Goal: Navigation & Orientation: Find specific page/section

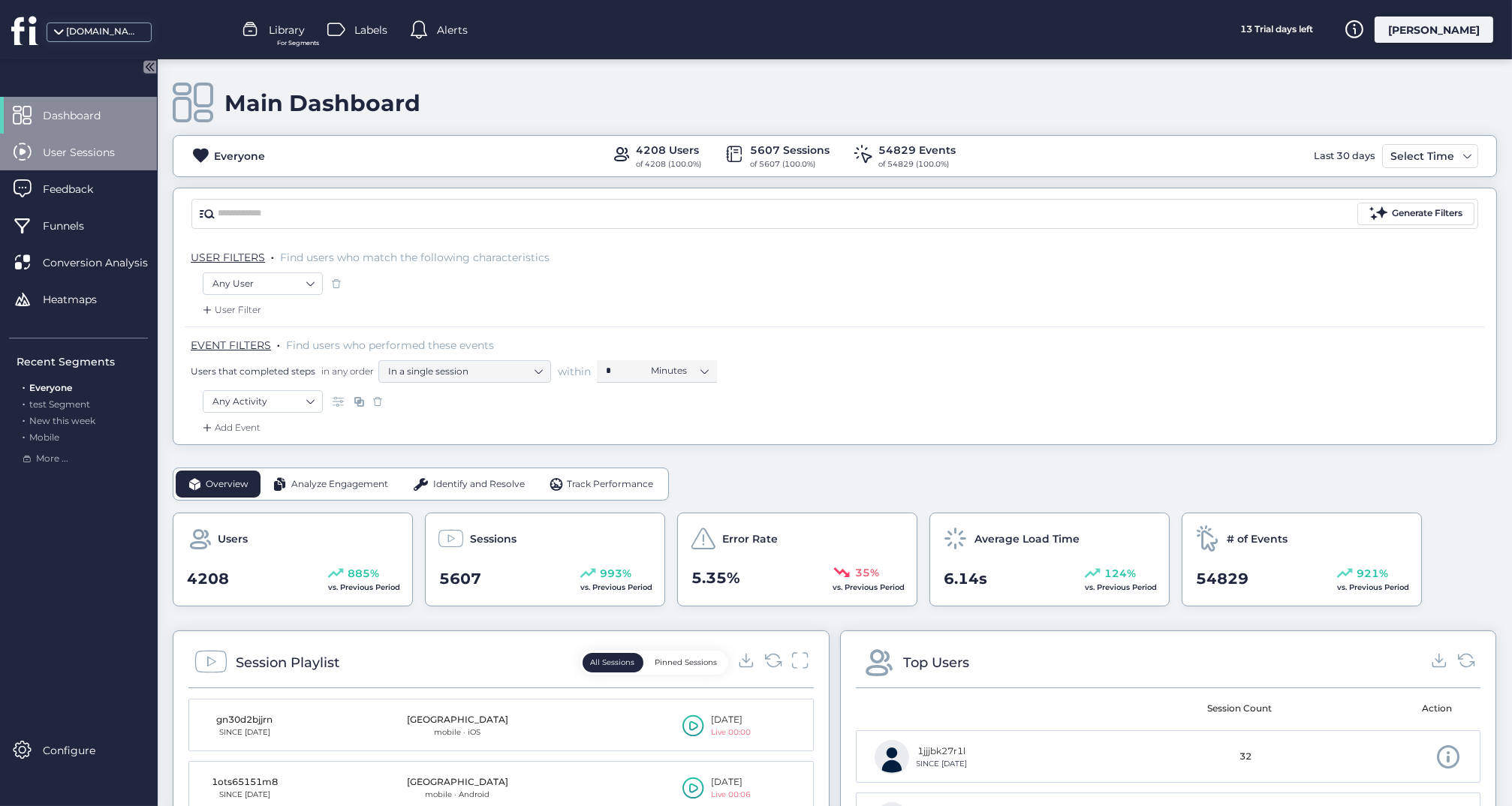
click at [102, 157] on span "User Sessions" at bounding box center [90, 152] width 95 height 16
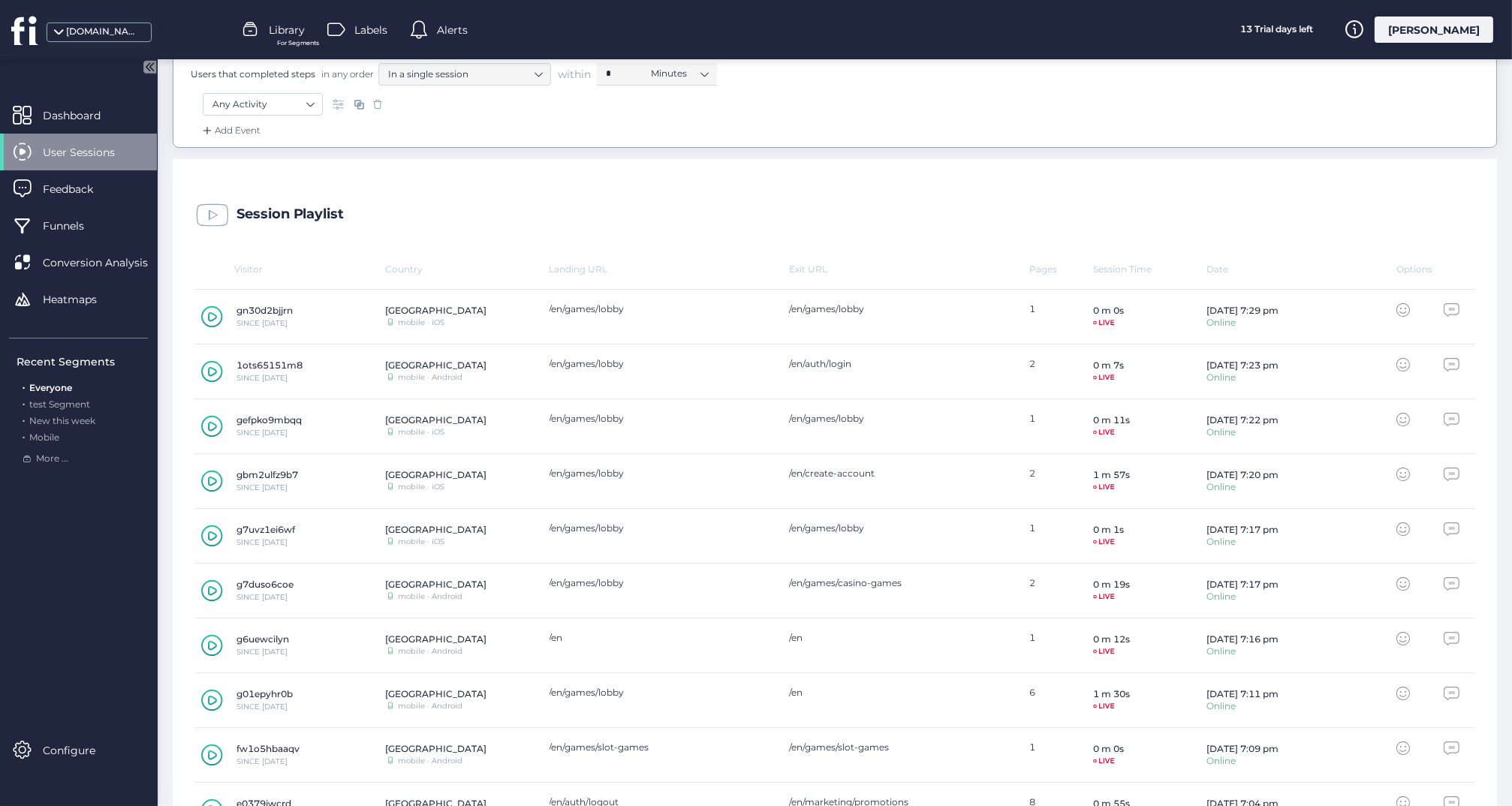
scroll to position [301, 0]
click at [208, 474] on icon at bounding box center [212, 477] width 22 height 22
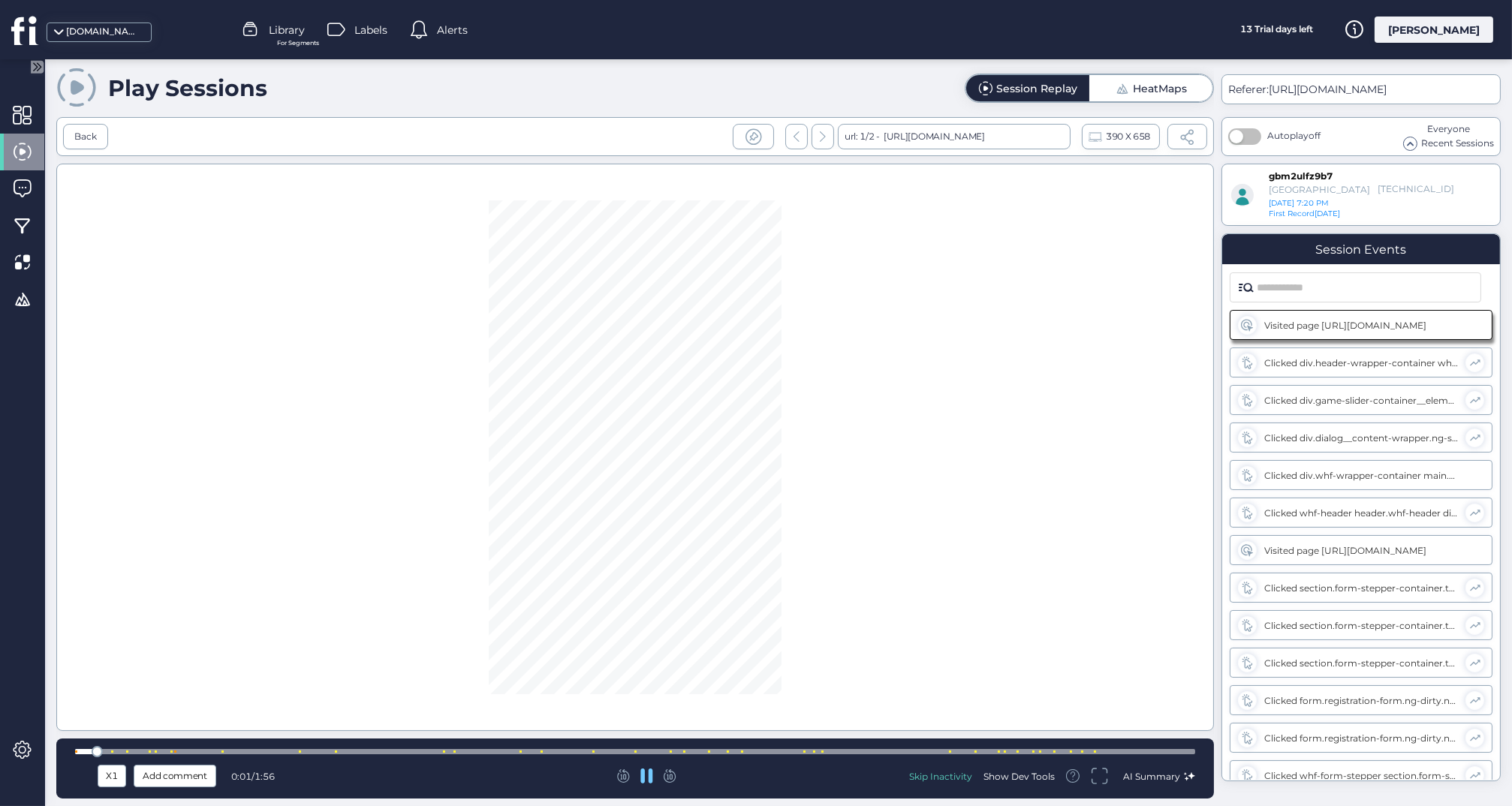
click at [782, 748] on div at bounding box center [635, 752] width 1120 height 11
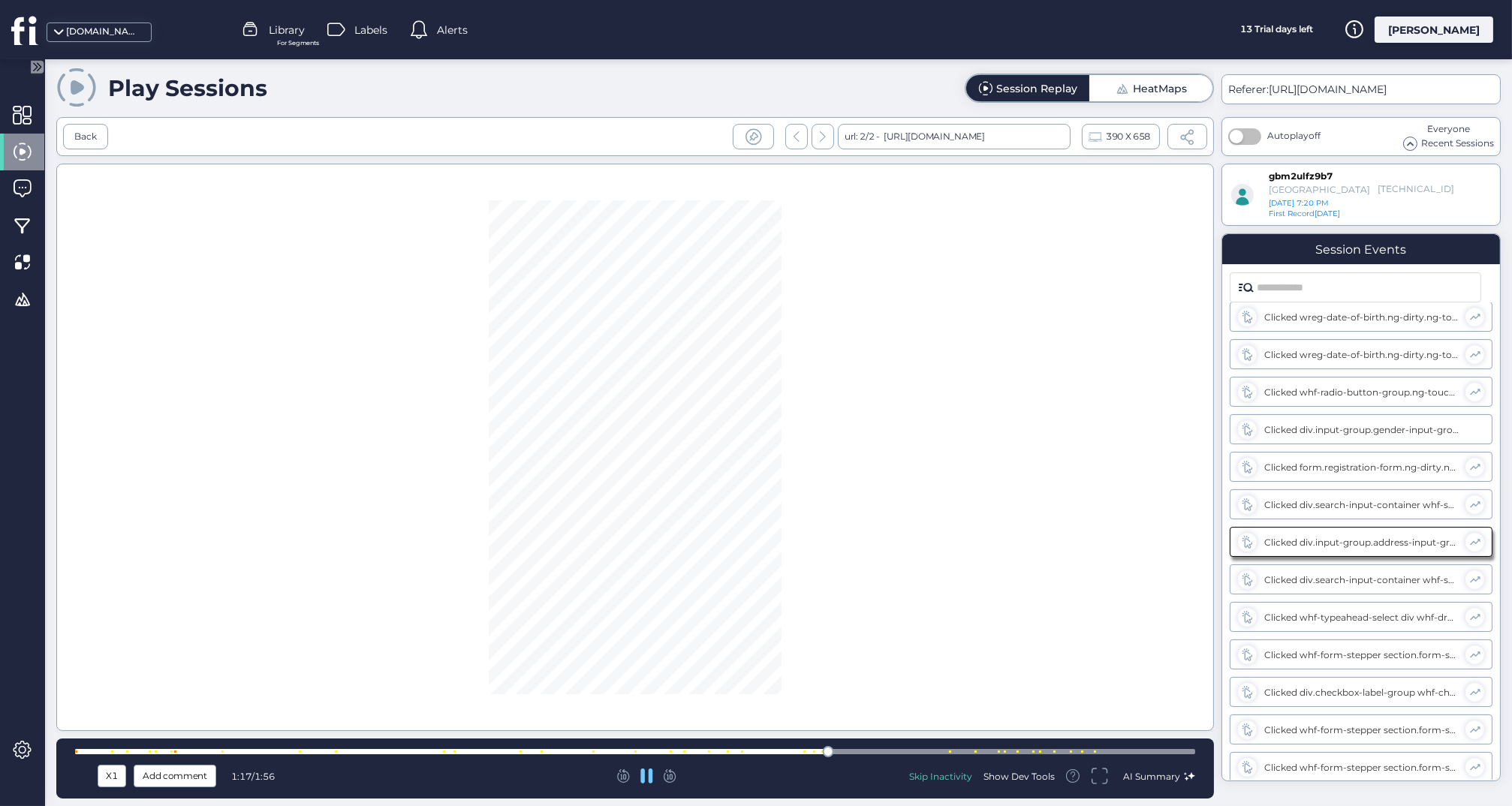
scroll to position [647, 0]
click at [964, 748] on div at bounding box center [635, 752] width 1120 height 11
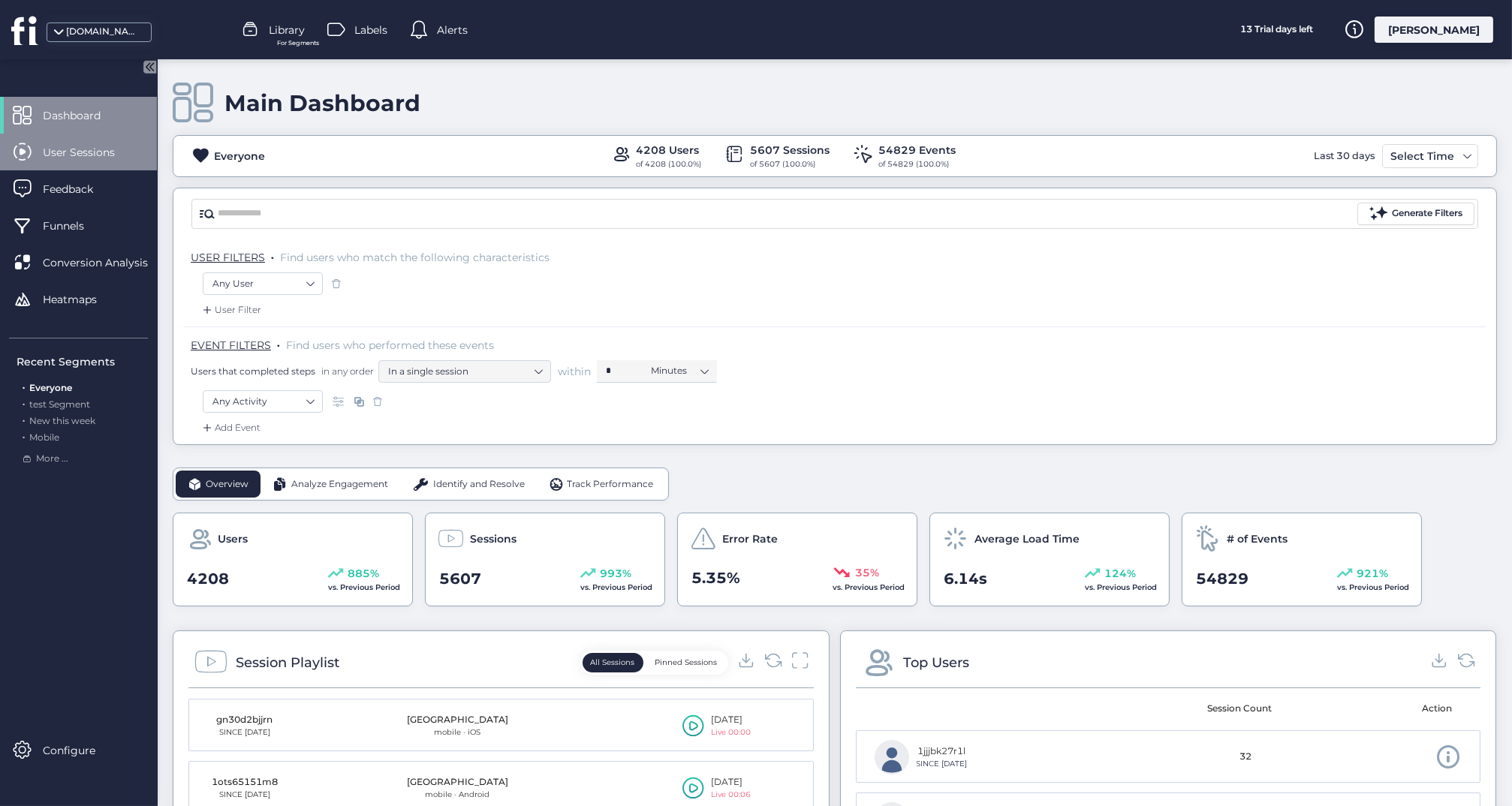
click at [86, 156] on span "User Sessions" at bounding box center [90, 152] width 95 height 16
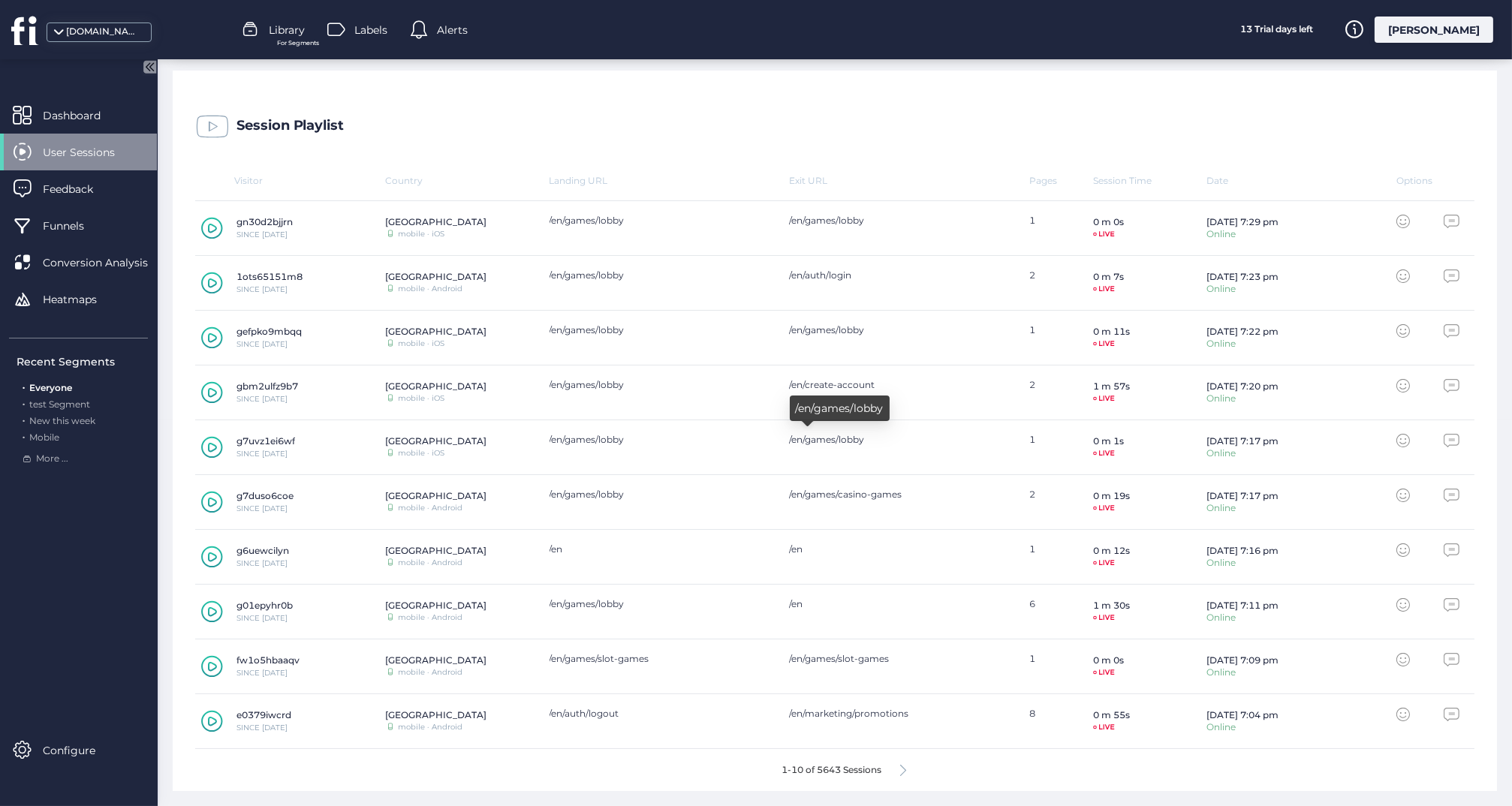
scroll to position [383, 0]
click at [213, 611] on icon at bounding box center [212, 615] width 9 height 9
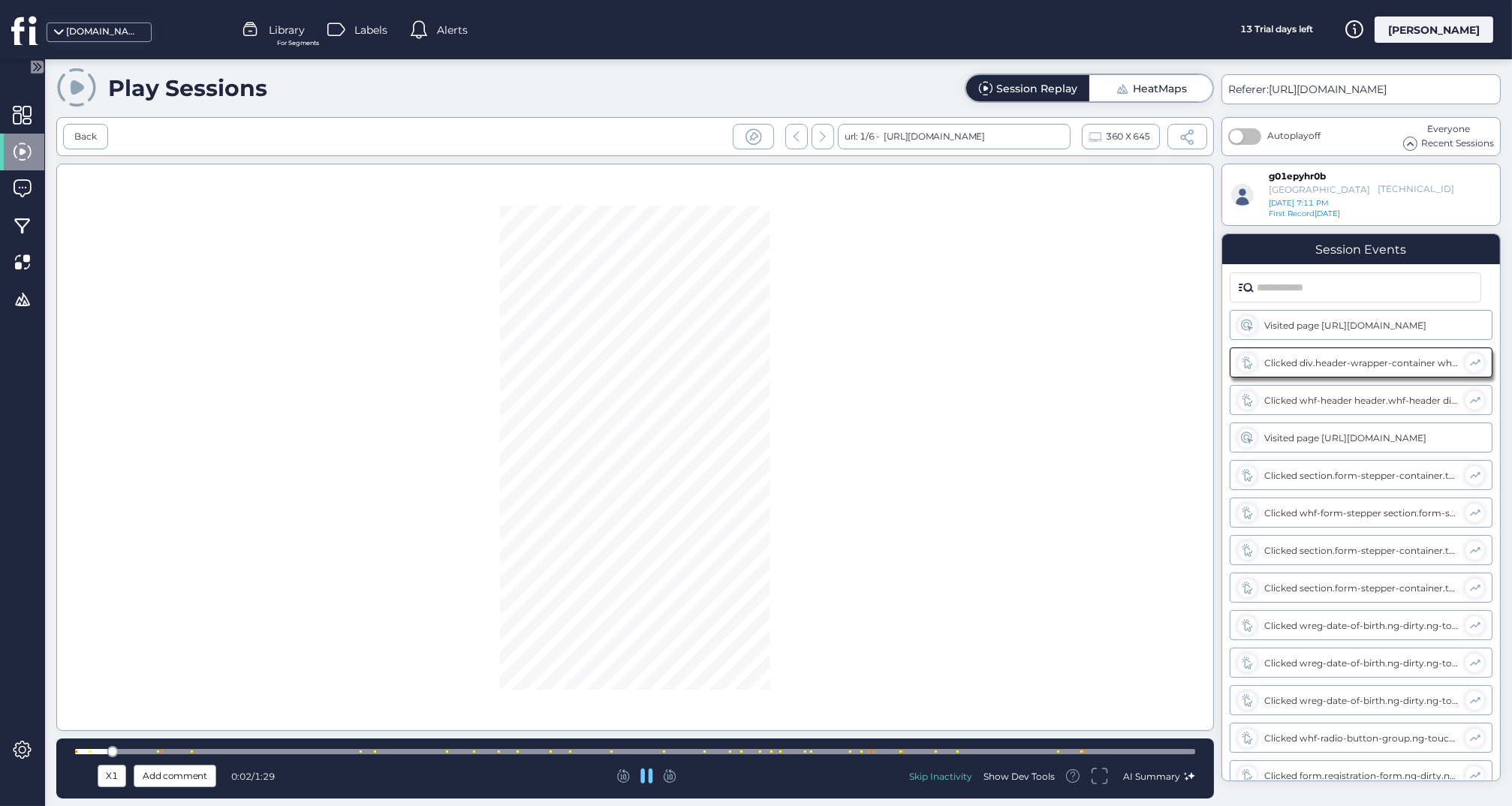
click at [911, 756] on div at bounding box center [635, 752] width 1120 height 11
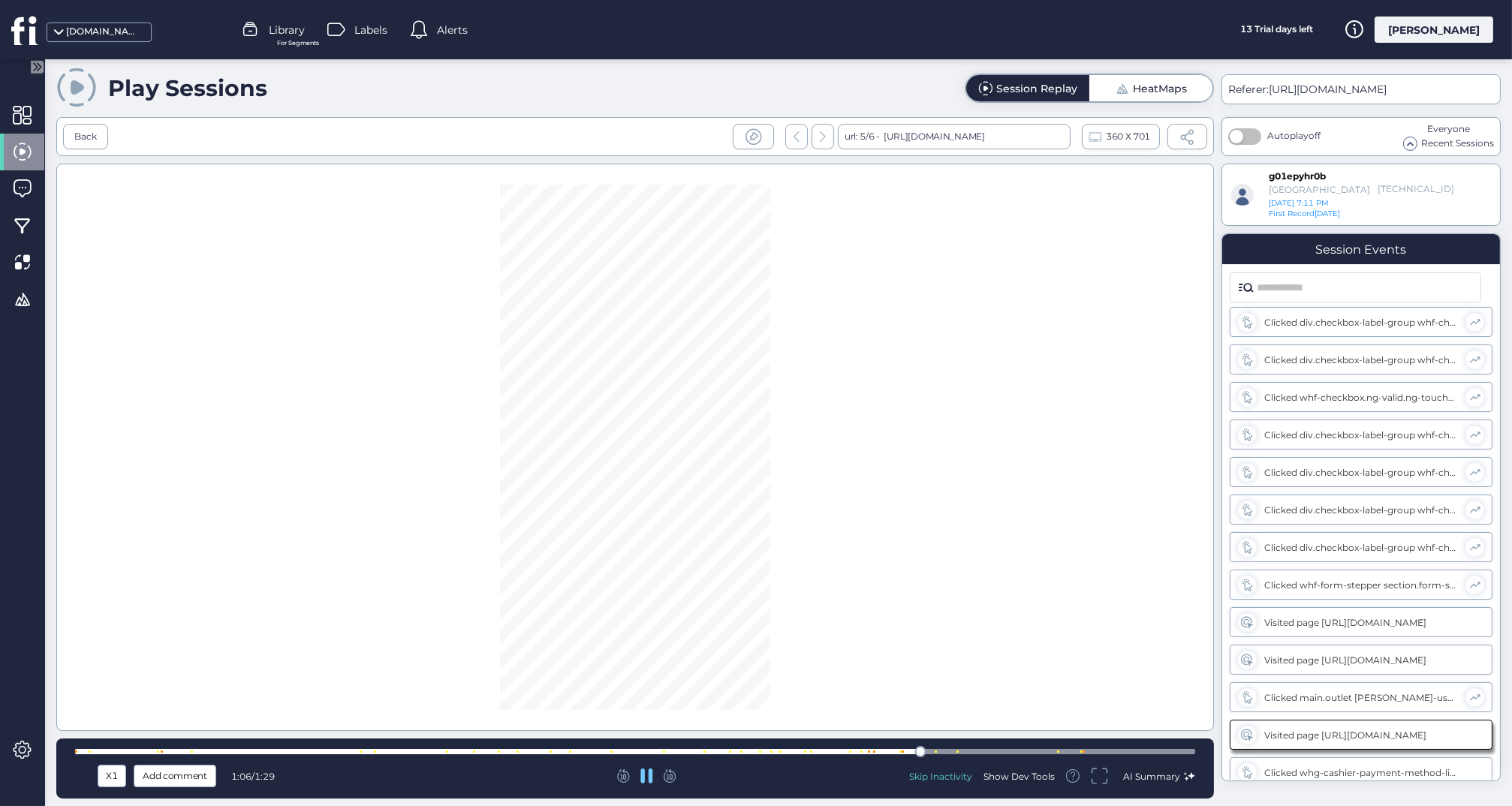
scroll to position [836, 0]
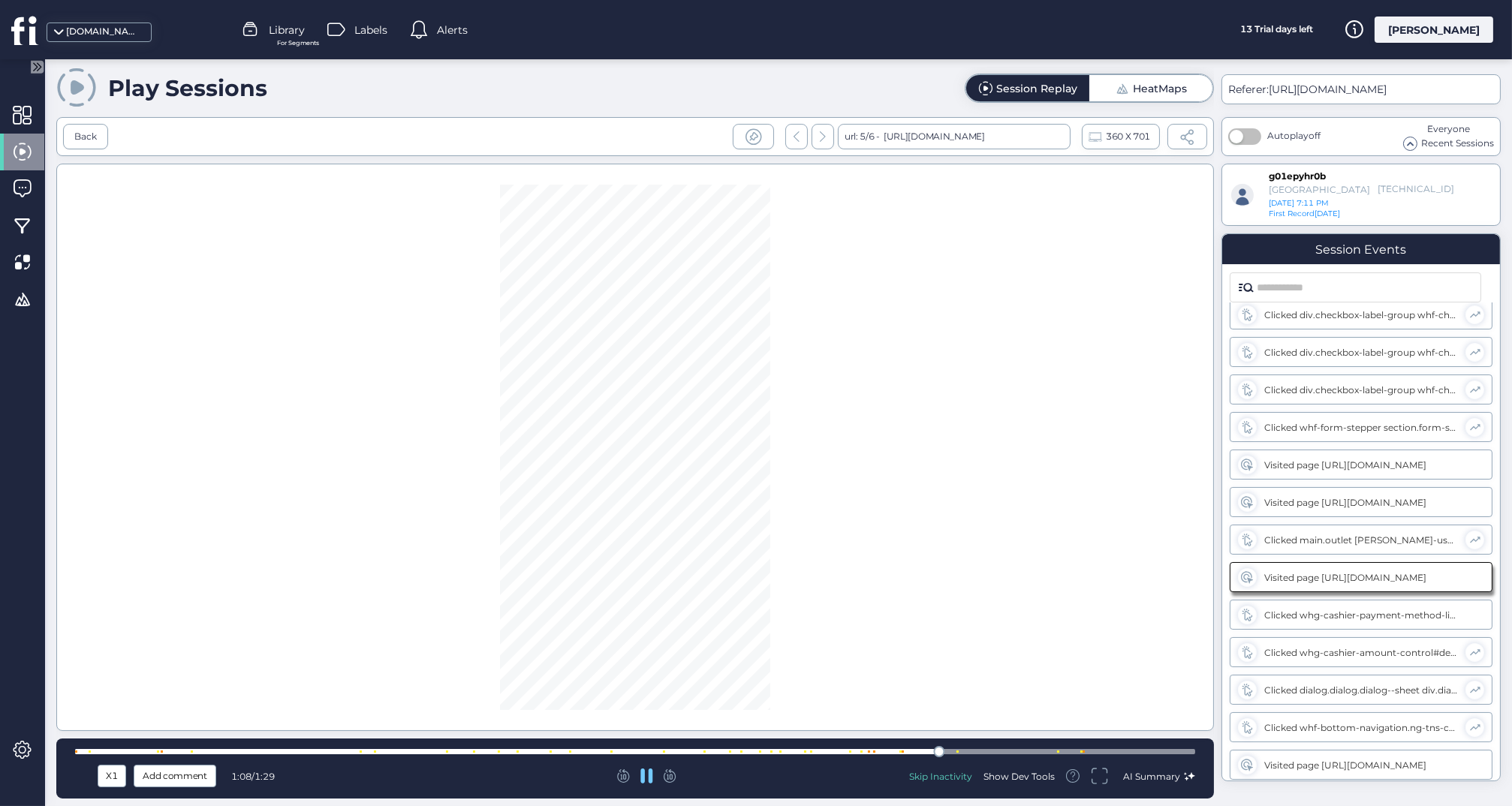
click at [838, 753] on div at bounding box center [635, 752] width 1120 height 5
click at [1050, 753] on div at bounding box center [635, 752] width 1120 height 5
click at [643, 779] on icon at bounding box center [647, 776] width 12 height 13
click at [997, 757] on div at bounding box center [635, 752] width 1120 height 11
click at [996, 756] on div at bounding box center [635, 752] width 1120 height 11
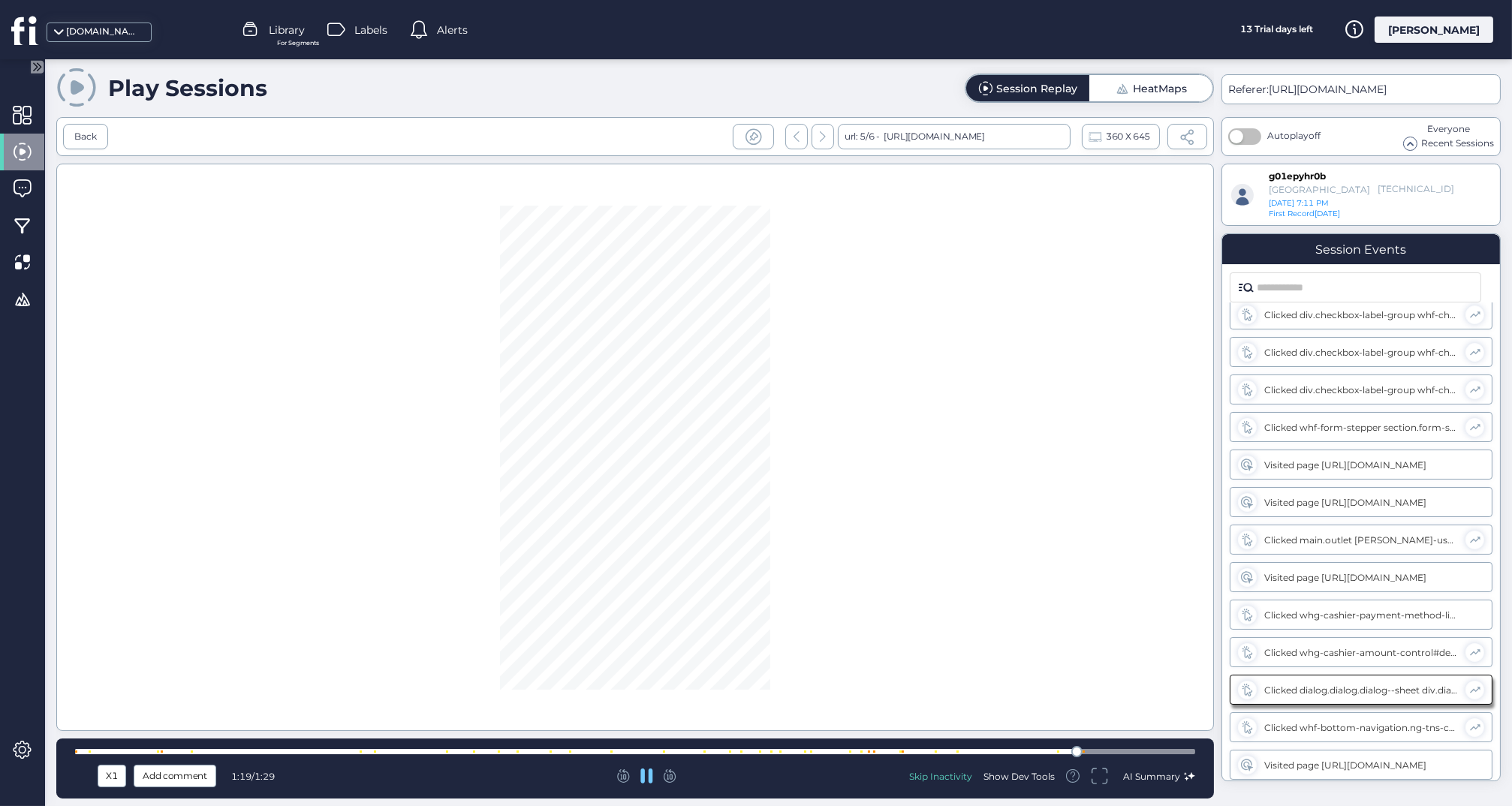
click at [974, 753] on div at bounding box center [635, 752] width 1120 height 5
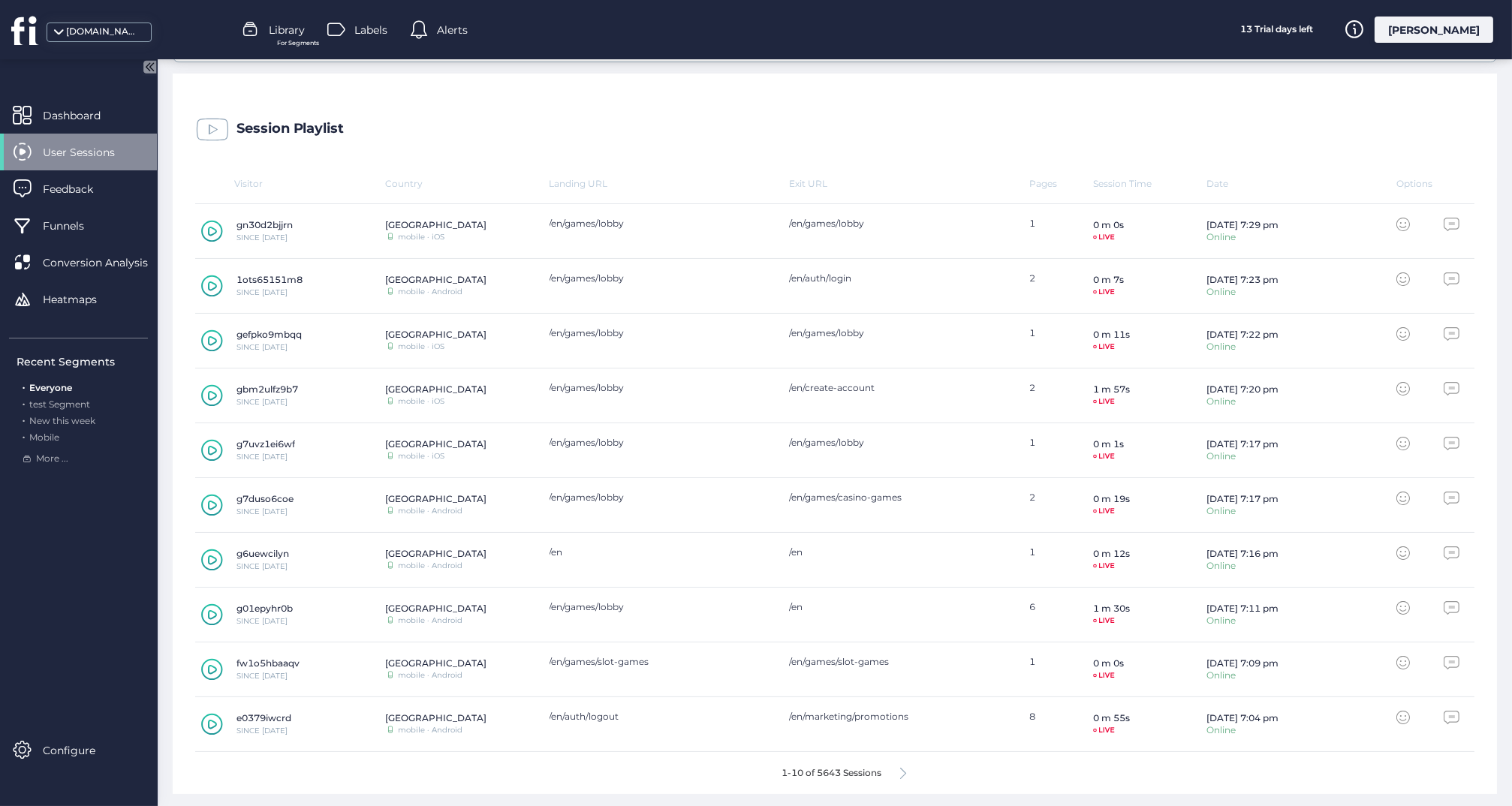
click at [906, 771] on icon at bounding box center [902, 773] width 6 height 11
click at [209, 224] on span at bounding box center [212, 231] width 22 height 22
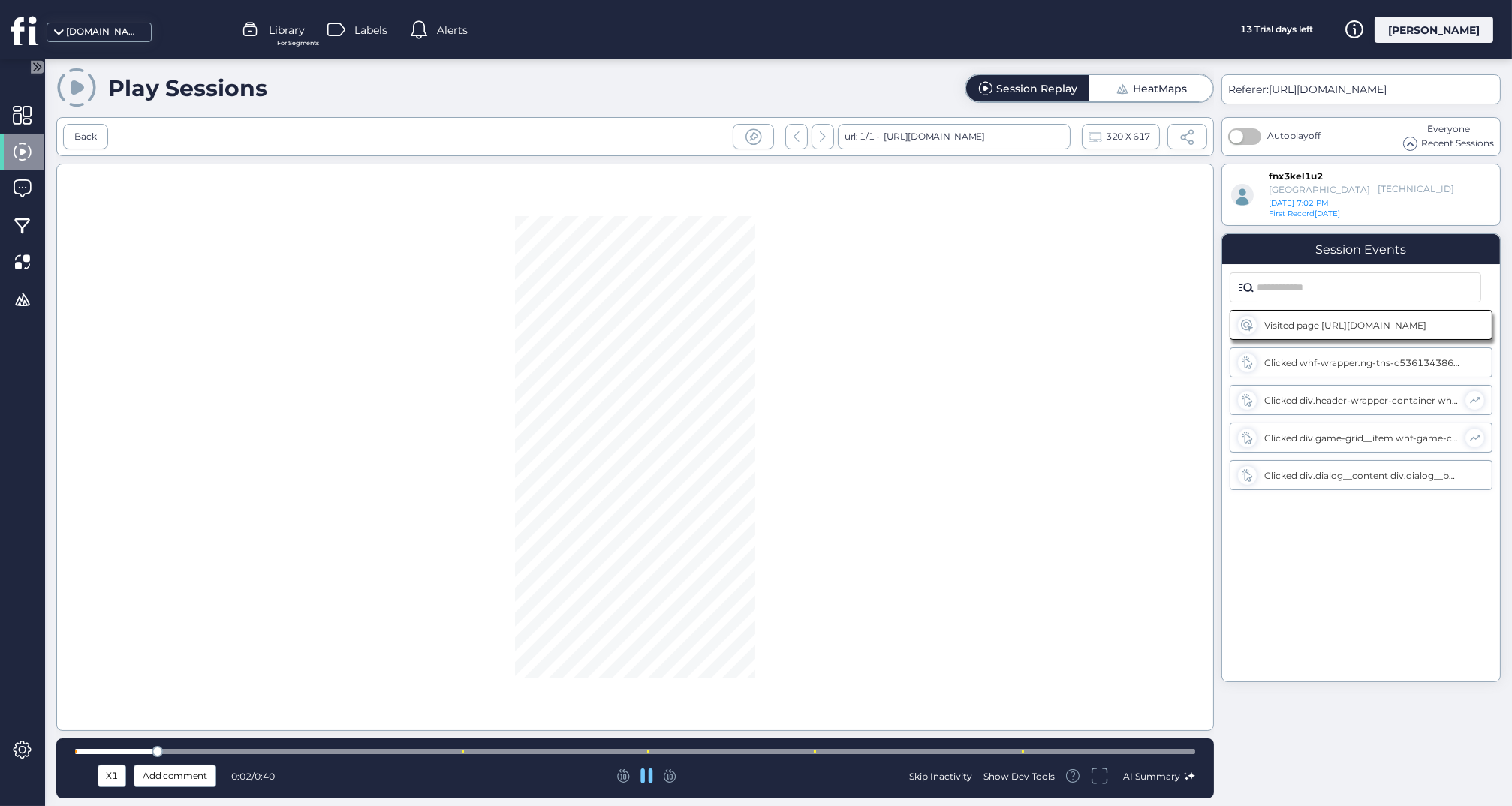
click at [758, 749] on div at bounding box center [635, 752] width 1120 height 5
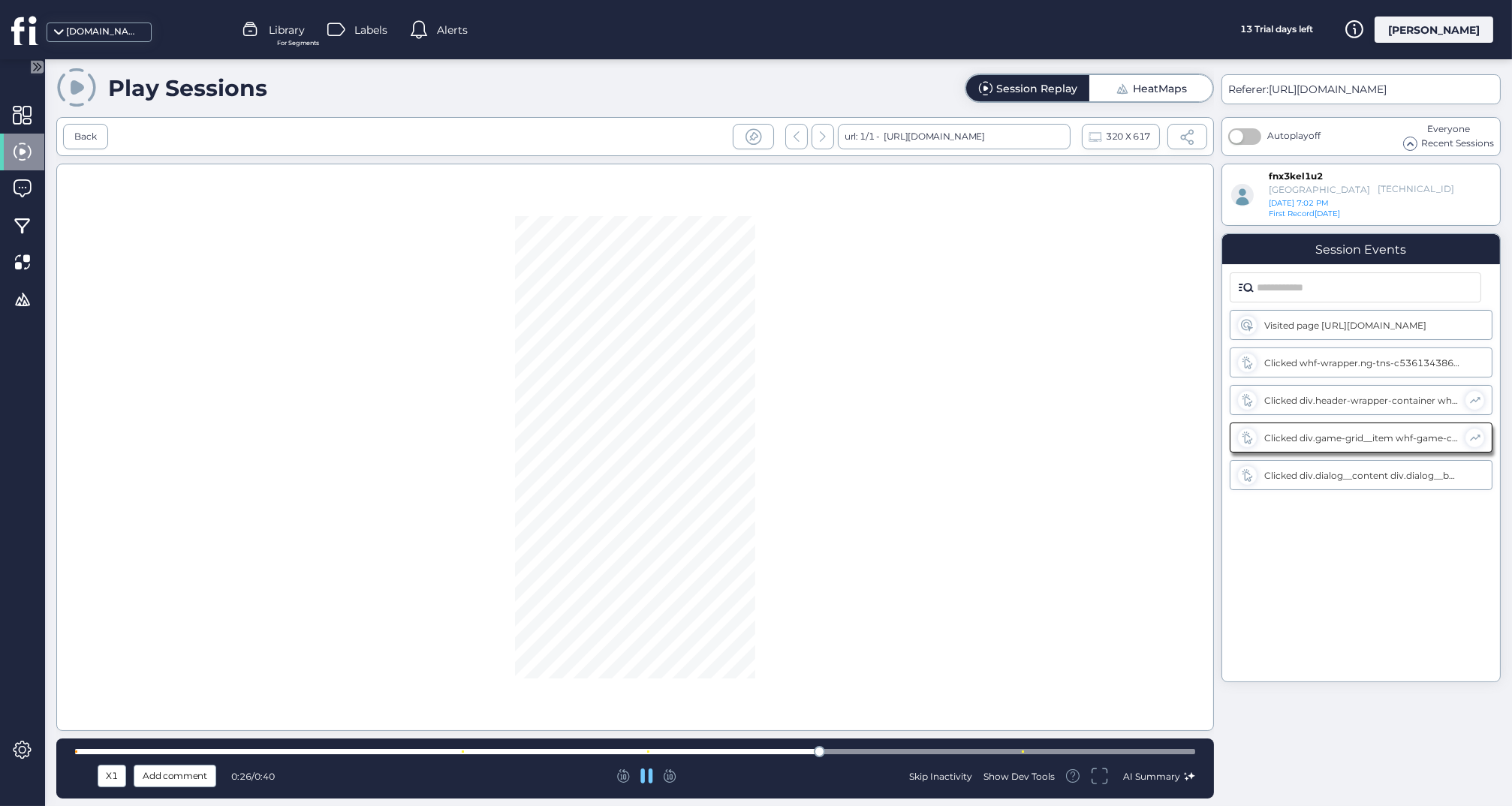
click at [987, 748] on div at bounding box center [635, 752] width 1120 height 11
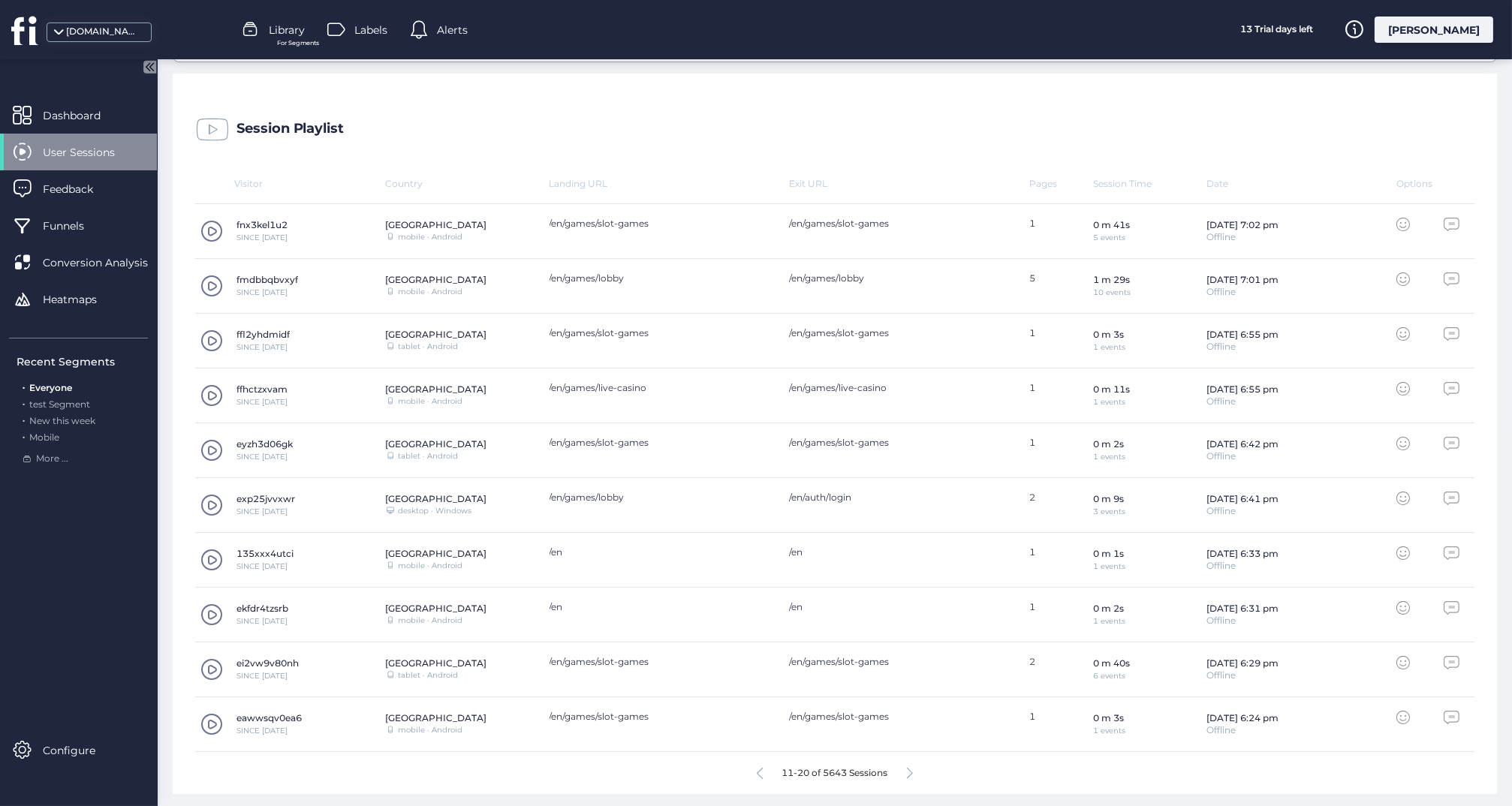
click at [909, 769] on icon at bounding box center [909, 773] width 6 height 11
click at [208, 334] on span at bounding box center [212, 341] width 22 height 22
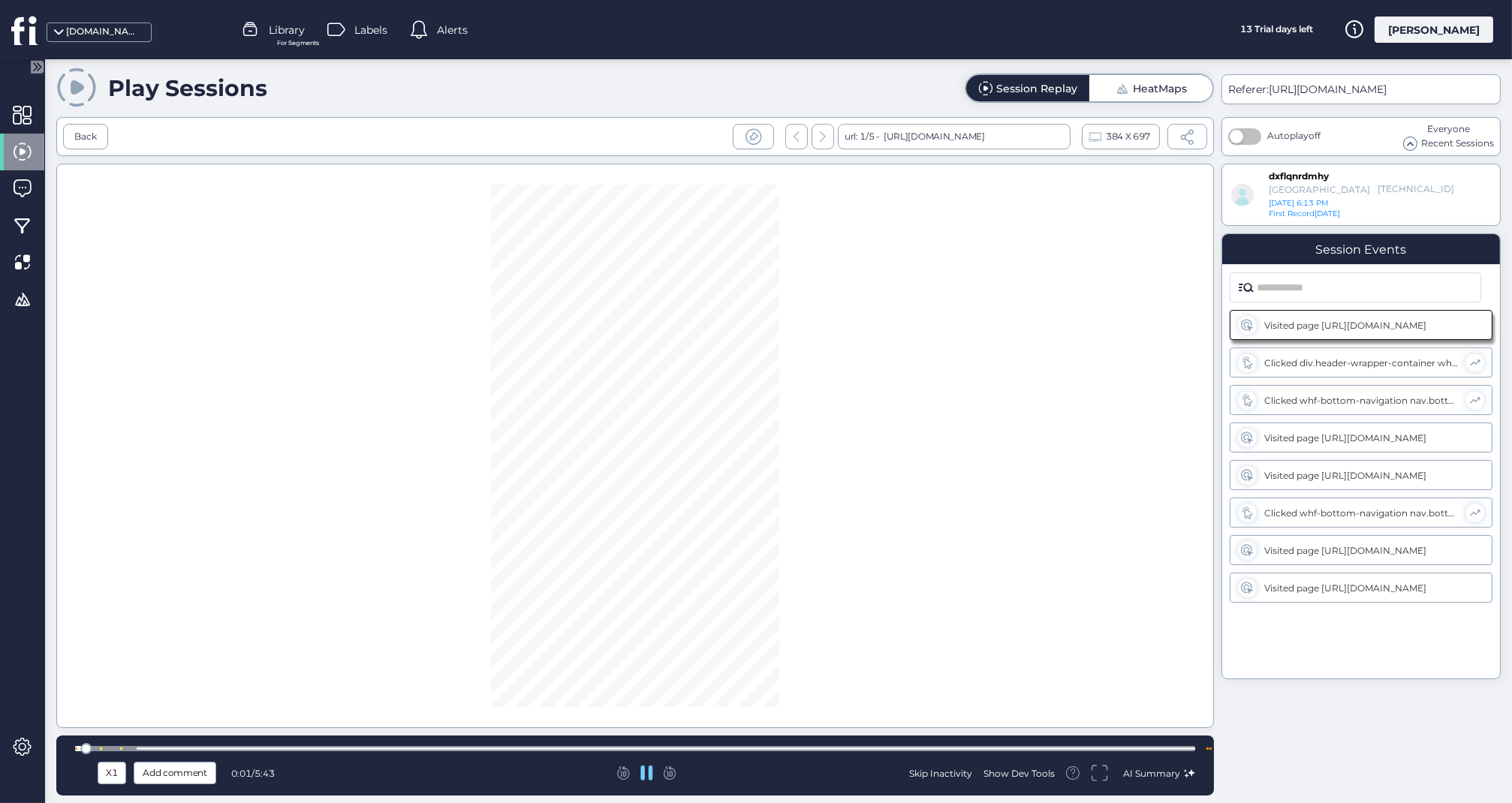
click at [711, 744] on div at bounding box center [635, 748] width 1120 height 11
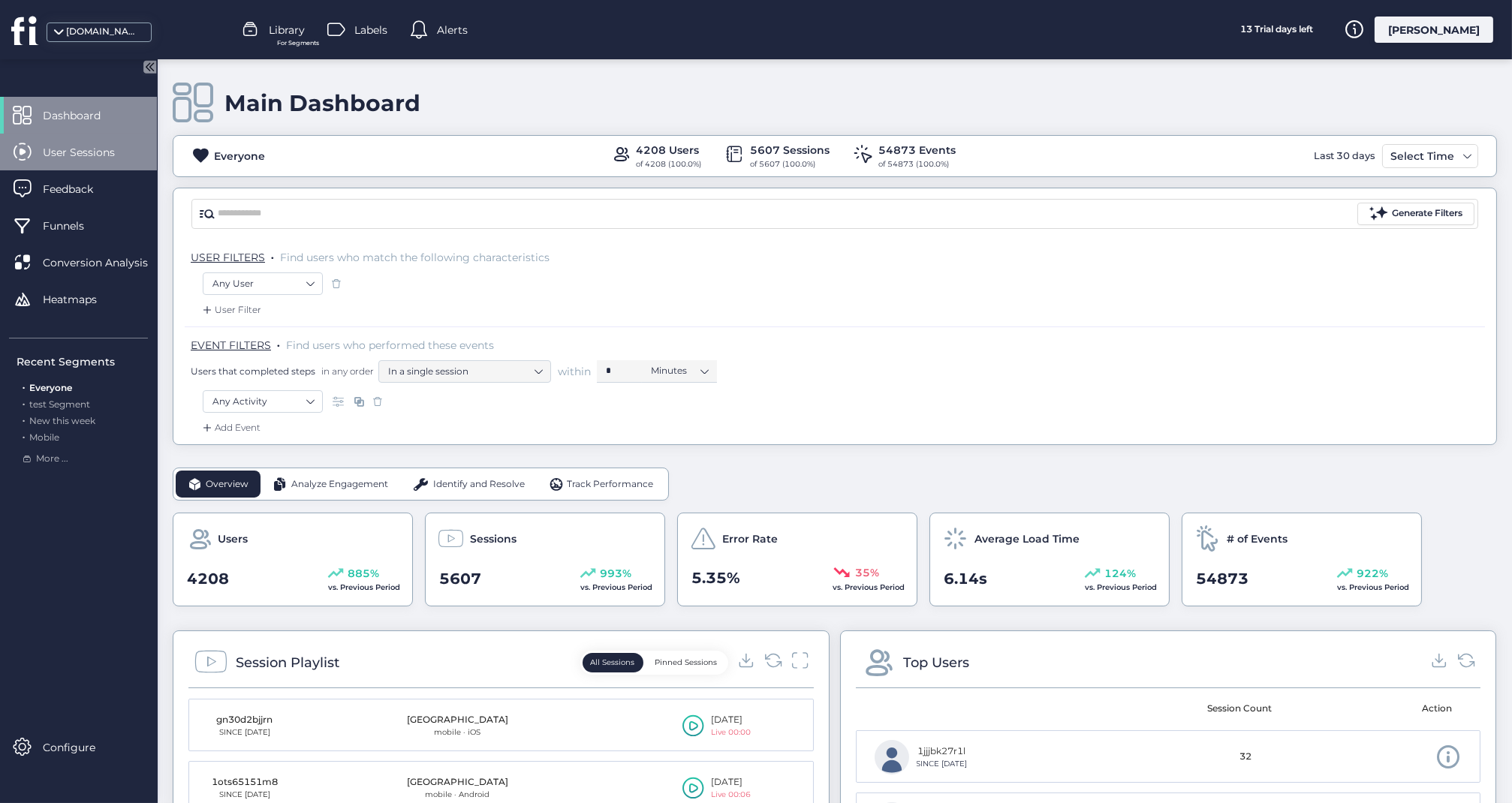
click at [73, 144] on span "User Sessions" at bounding box center [90, 151] width 95 height 16
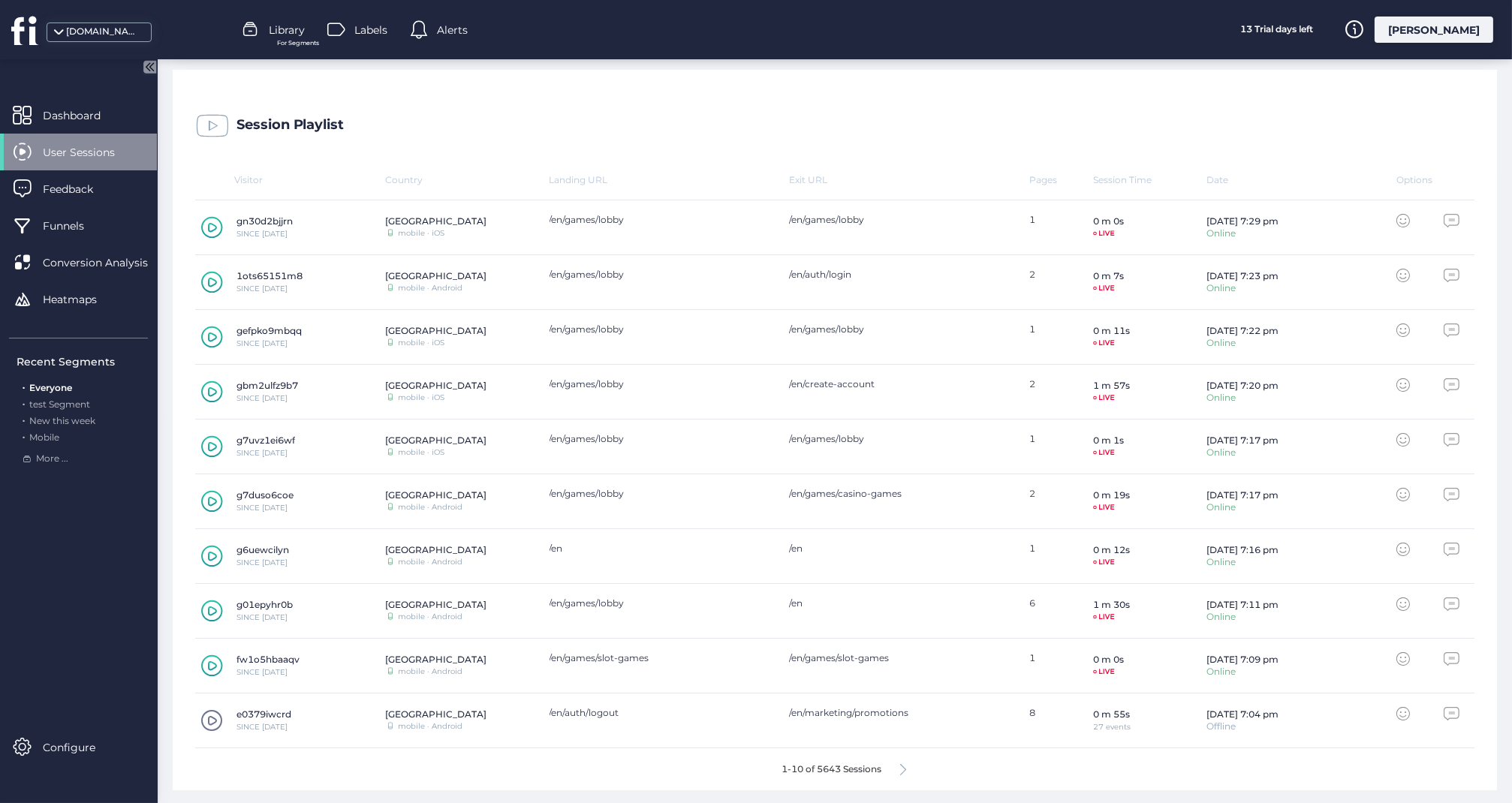
scroll to position [386, 0]
click at [902, 767] on icon at bounding box center [902, 769] width 6 height 11
click at [209, 278] on span at bounding box center [212, 283] width 22 height 22
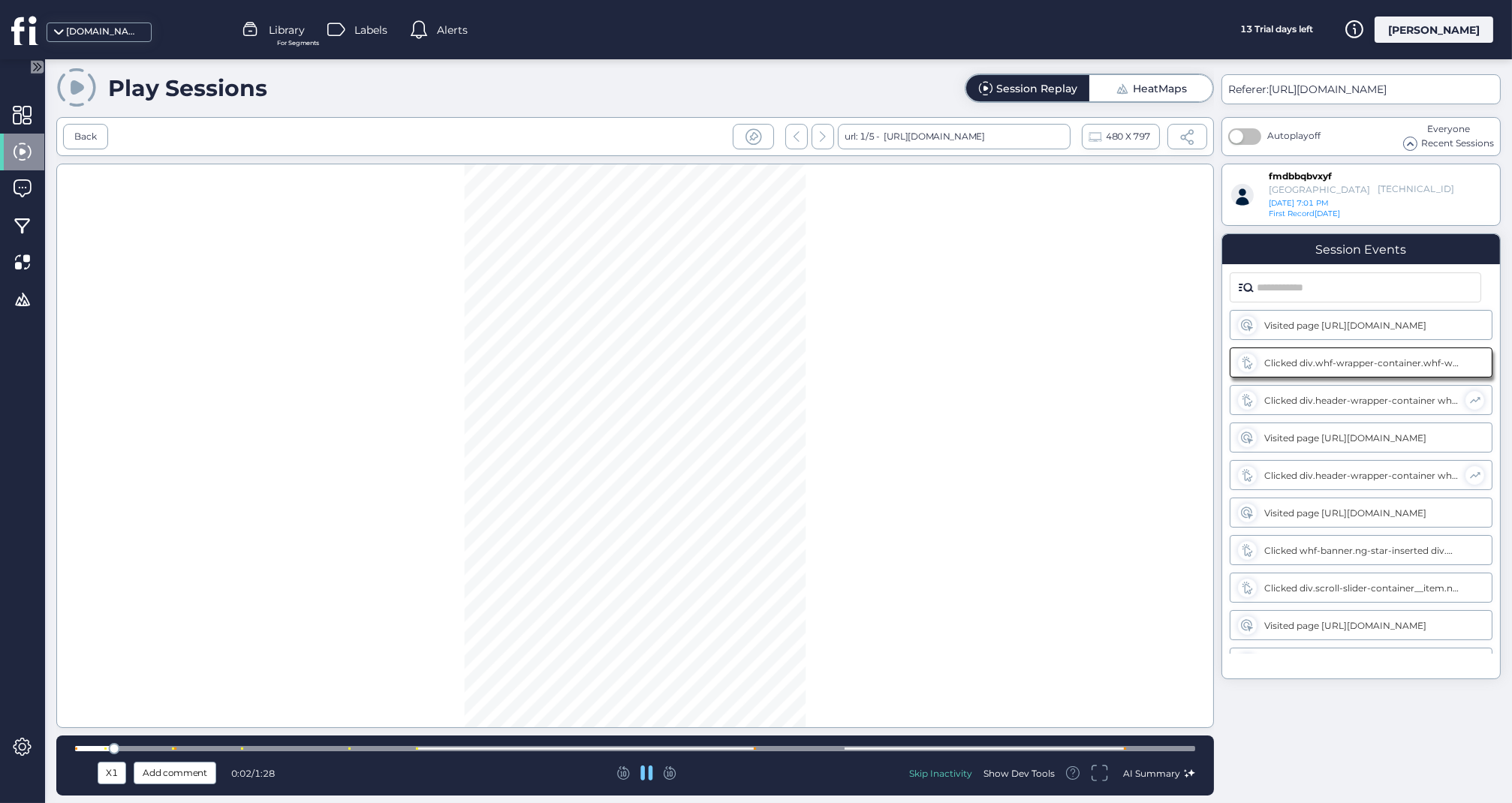
click at [298, 749] on div at bounding box center [635, 749] width 1120 height 5
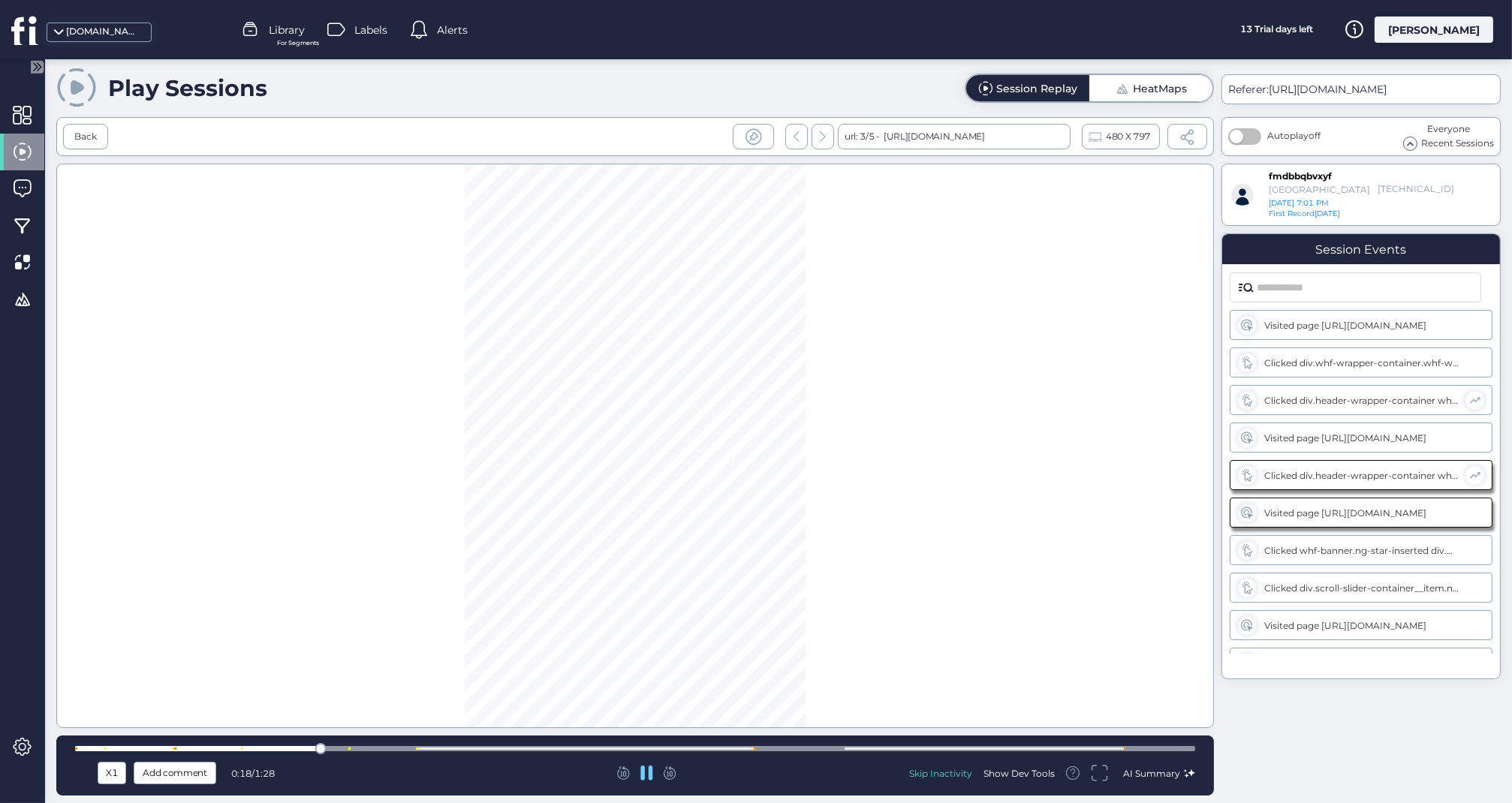
click at [387, 746] on div at bounding box center [635, 749] width 1120 height 5
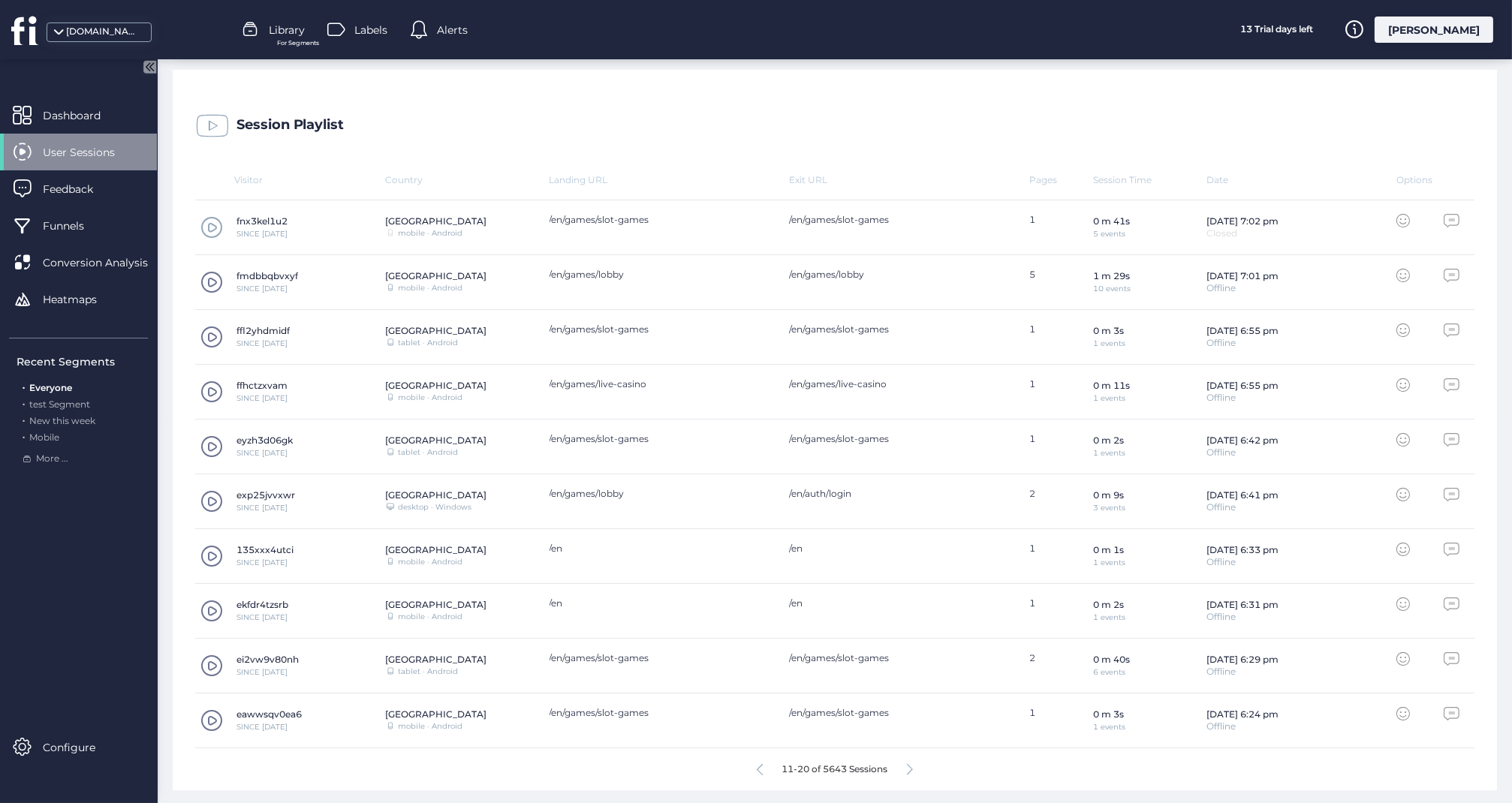
scroll to position [386, 0]
click at [910, 769] on icon at bounding box center [909, 769] width 6 height 11
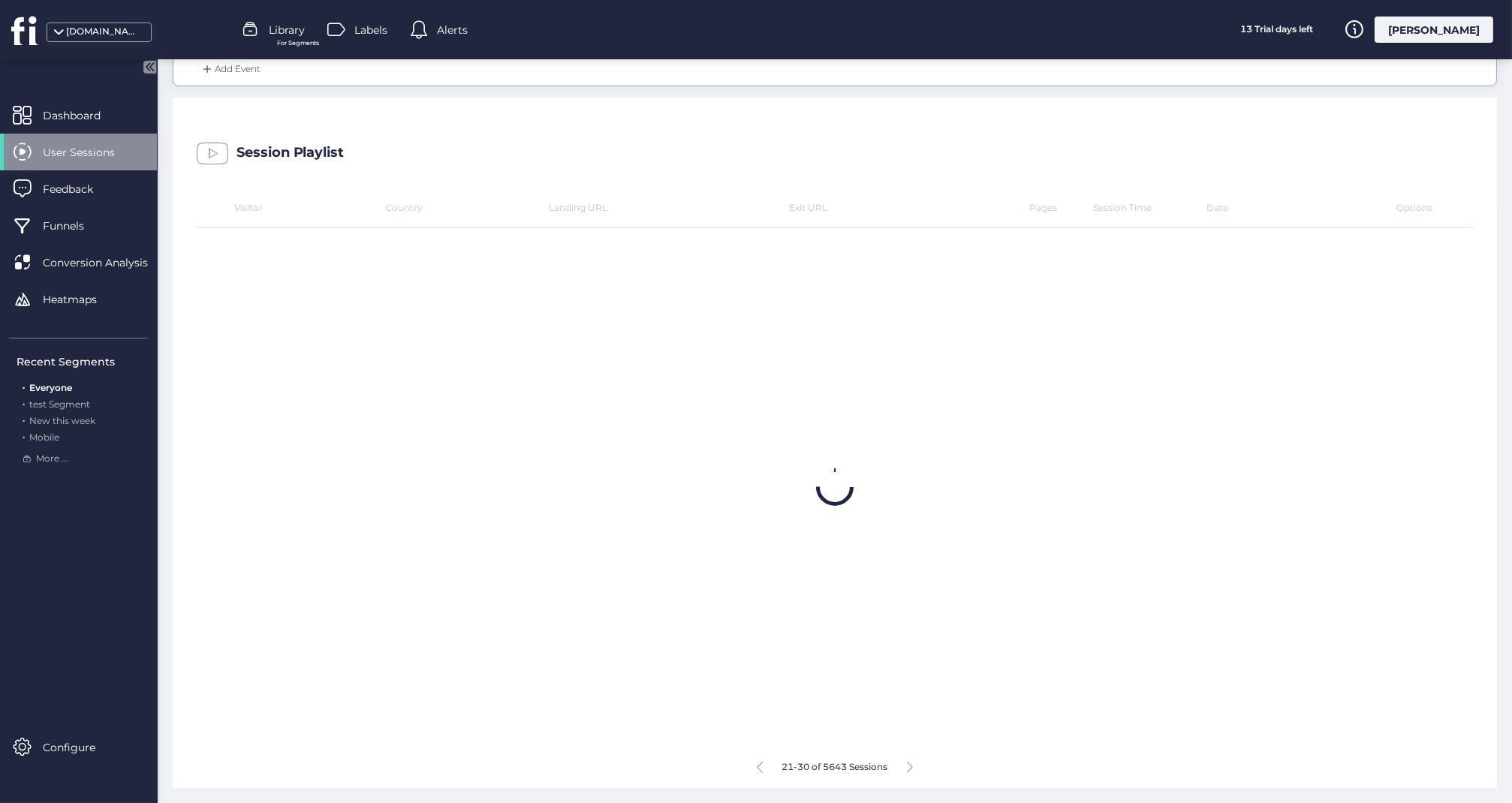
scroll to position [355, 0]
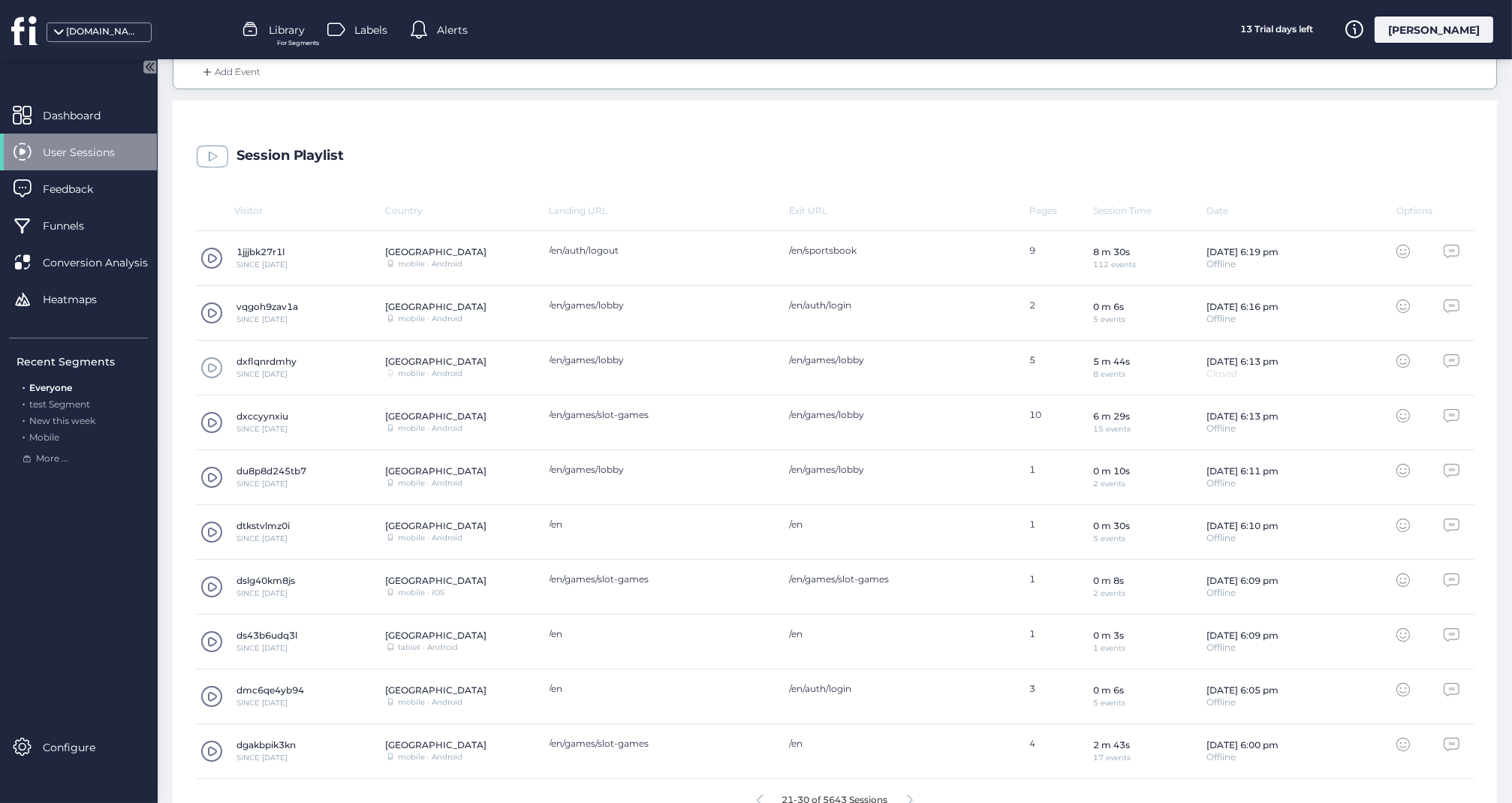
click at [213, 250] on span at bounding box center [212, 258] width 22 height 22
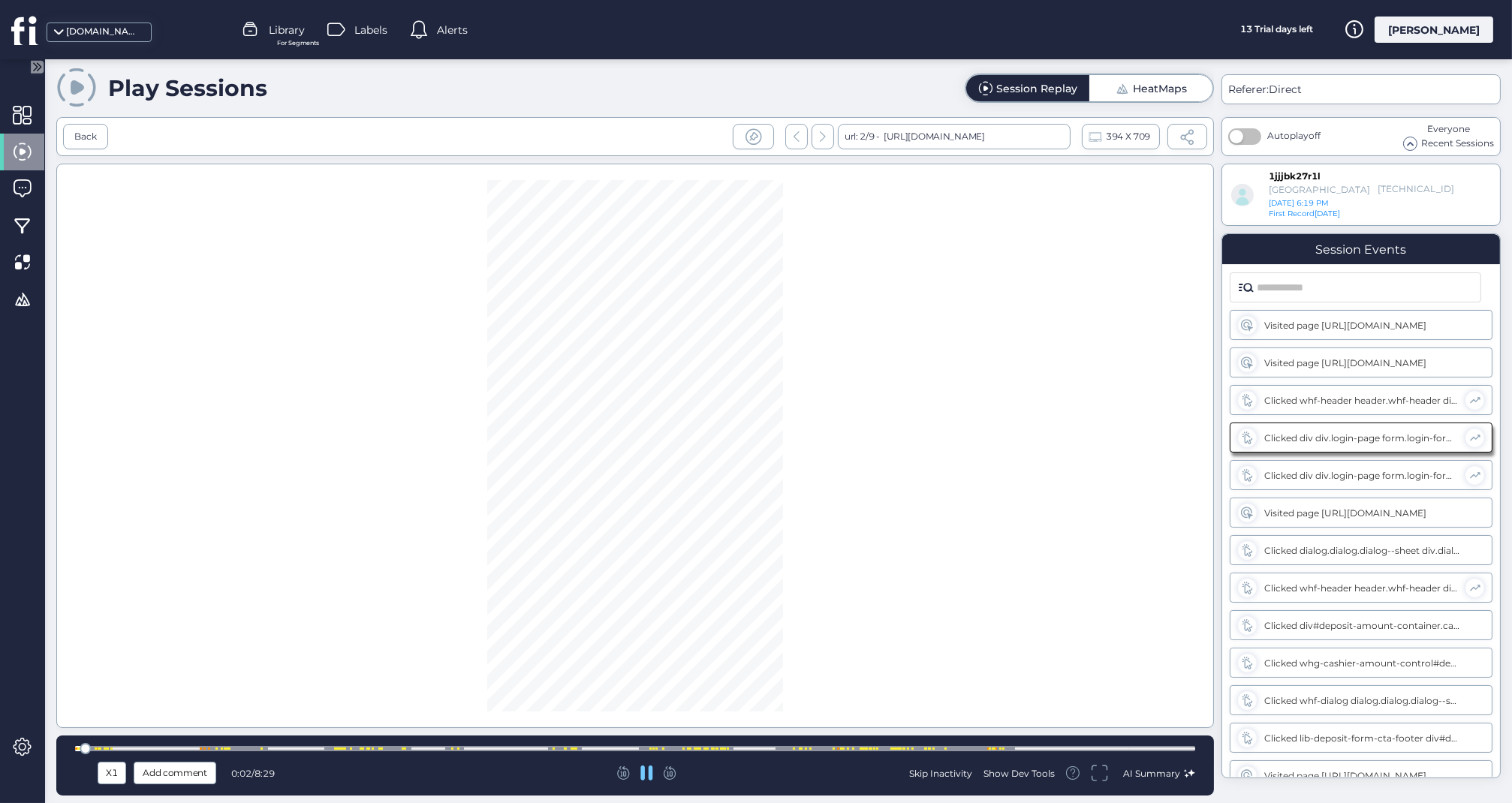
click at [759, 751] on div at bounding box center [635, 749] width 1120 height 5
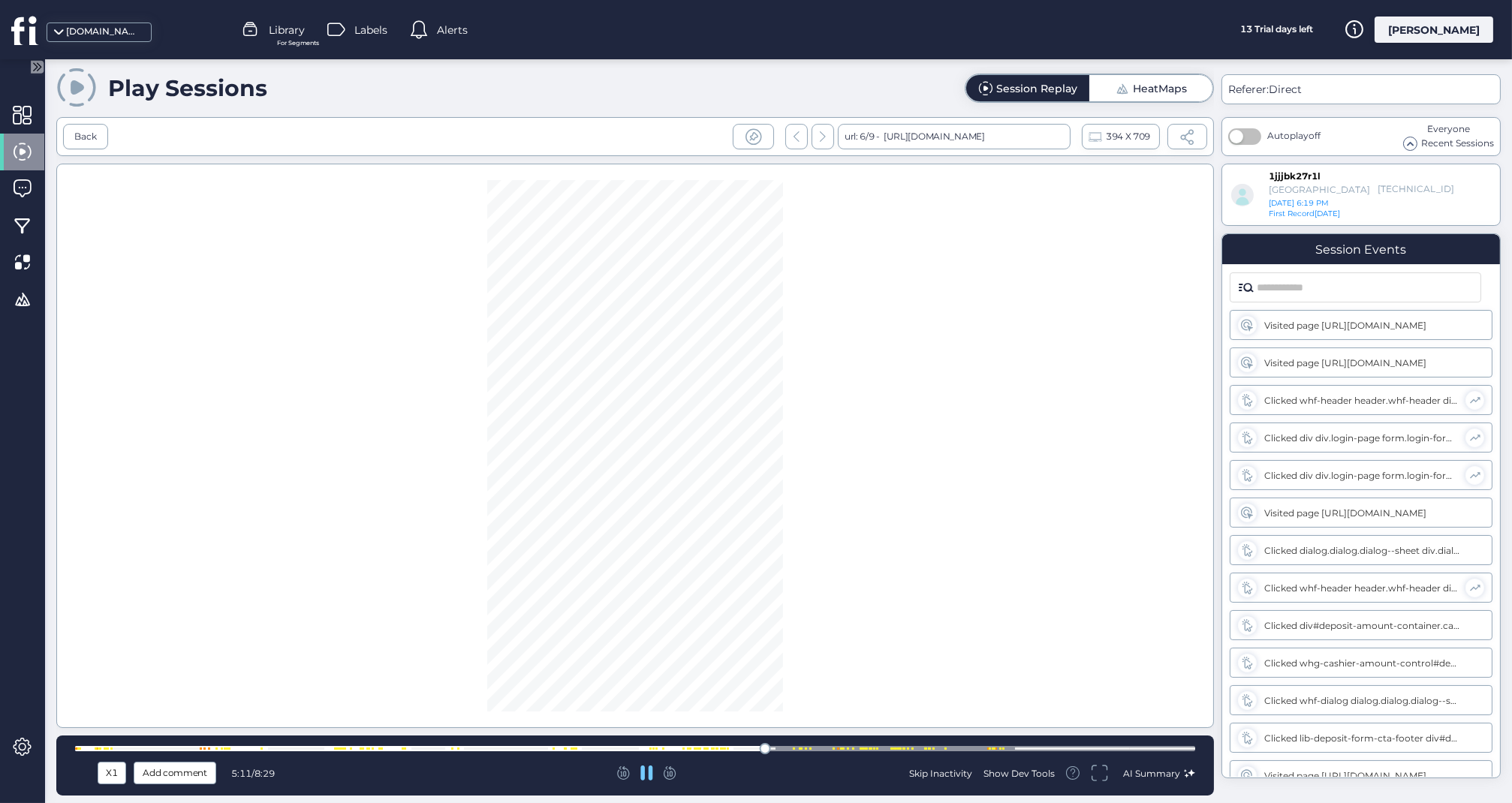
scroll to position [2373, 0]
click at [498, 747] on div at bounding box center [635, 749] width 1120 height 5
click at [428, 746] on div at bounding box center [635, 748] width 1120 height 11
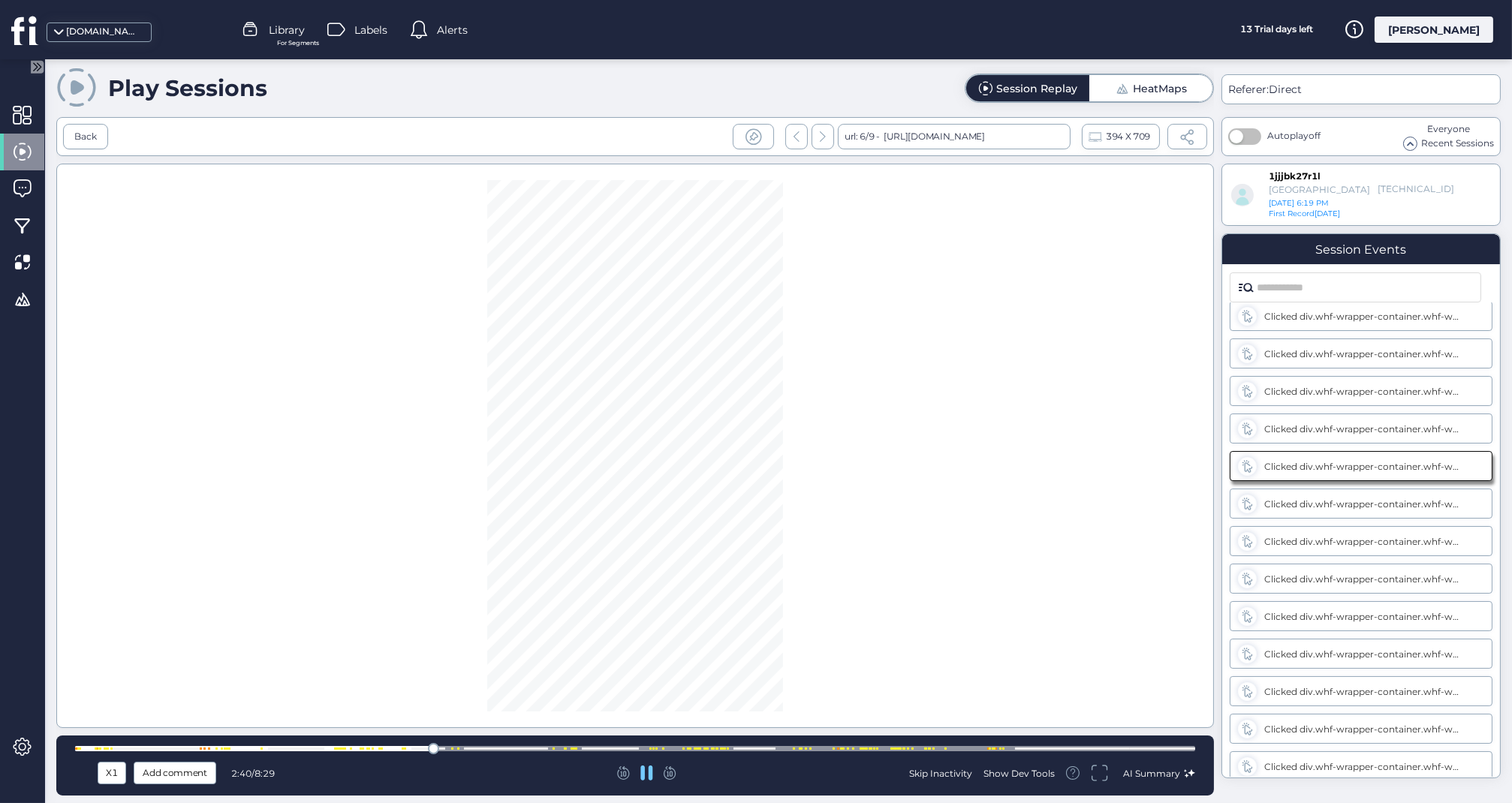
scroll to position [1247, 0]
click at [335, 748] on div at bounding box center [336, 748] width 3 height 3
click at [258, 741] on div "X1 Add comment 1:59 / 8:29 Skip Inactivity Show Dev Tools AI Summary" at bounding box center [635, 765] width 1157 height 60
click at [252, 750] on div at bounding box center [635, 749] width 1120 height 5
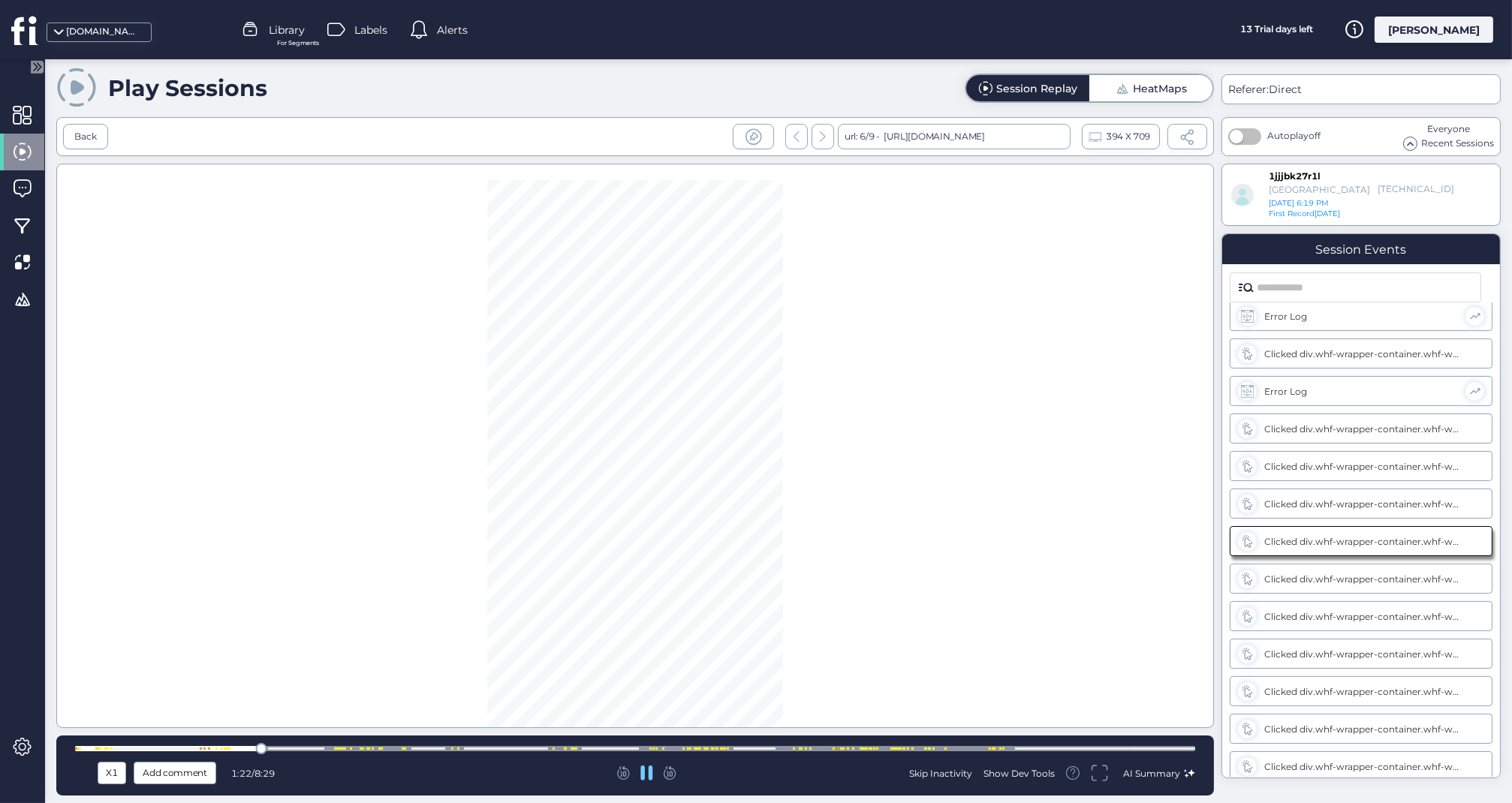
click at [173, 748] on div at bounding box center [635, 749] width 1120 height 5
click at [112, 750] on div at bounding box center [111, 748] width 3 height 3
click at [79, 748] on div at bounding box center [80, 748] width 3 height 3
click at [651, 775] on icon at bounding box center [647, 772] width 12 height 15
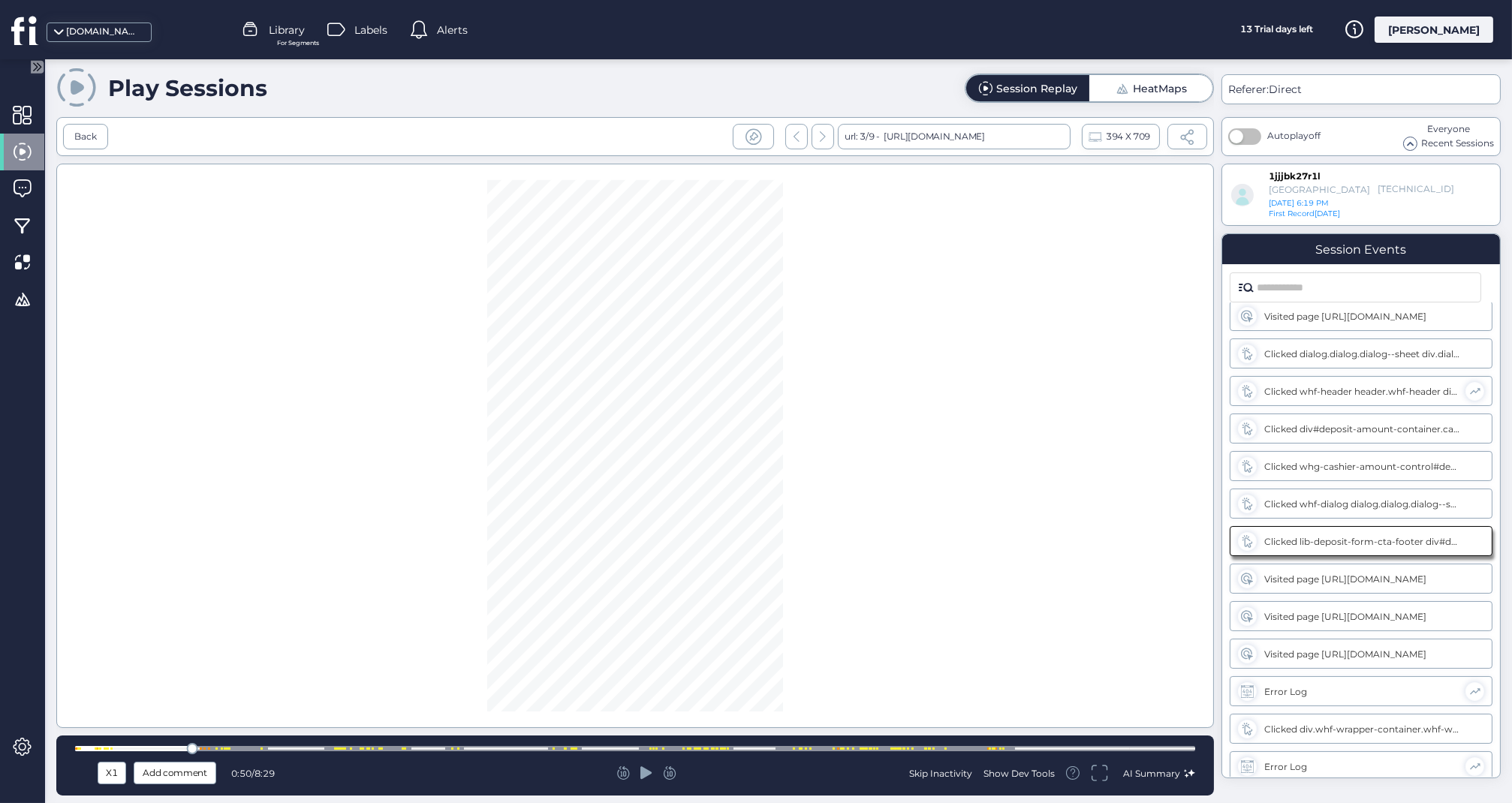
click at [648, 774] on icon at bounding box center [647, 772] width 12 height 13
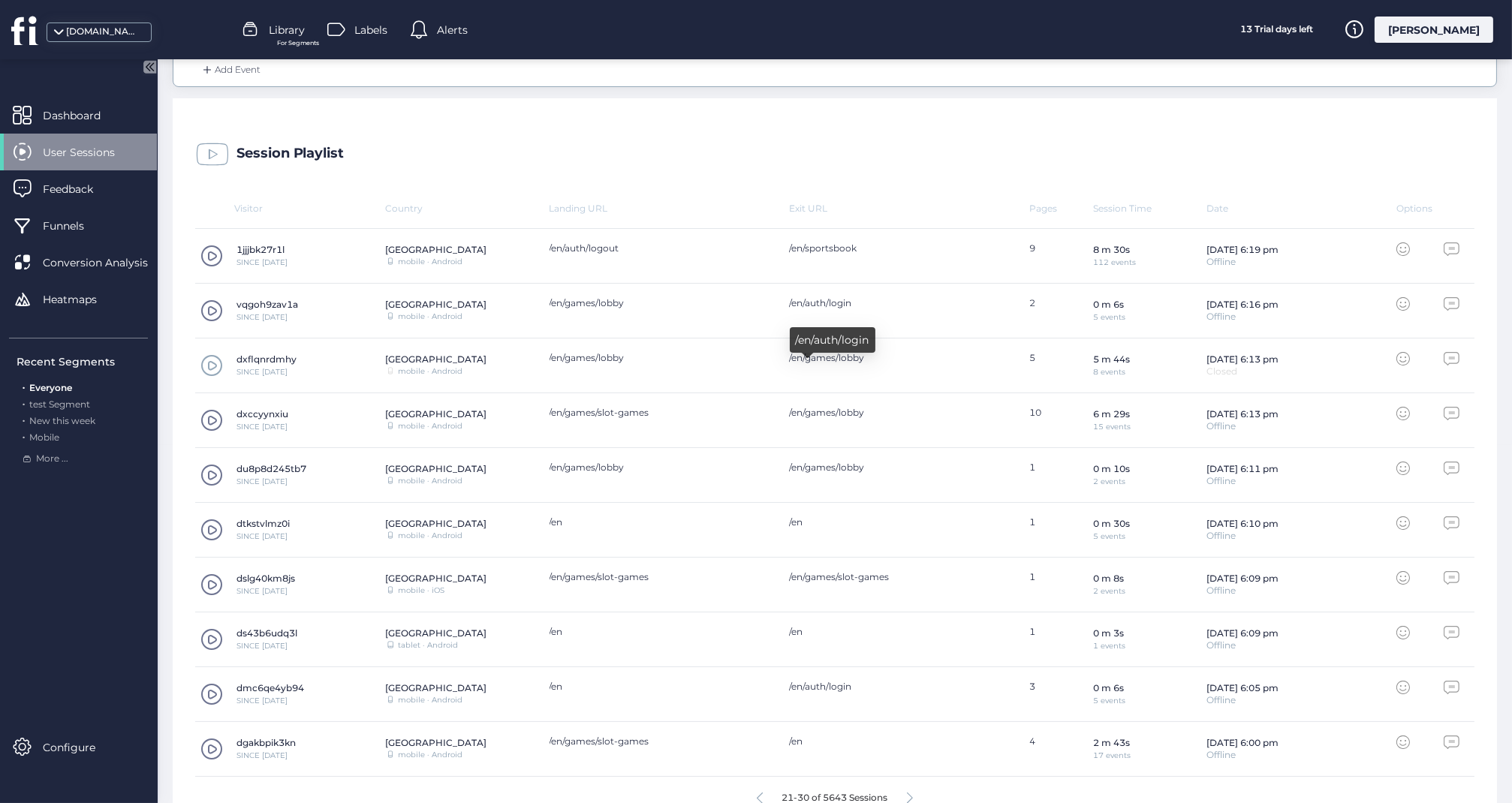
scroll to position [383, 0]
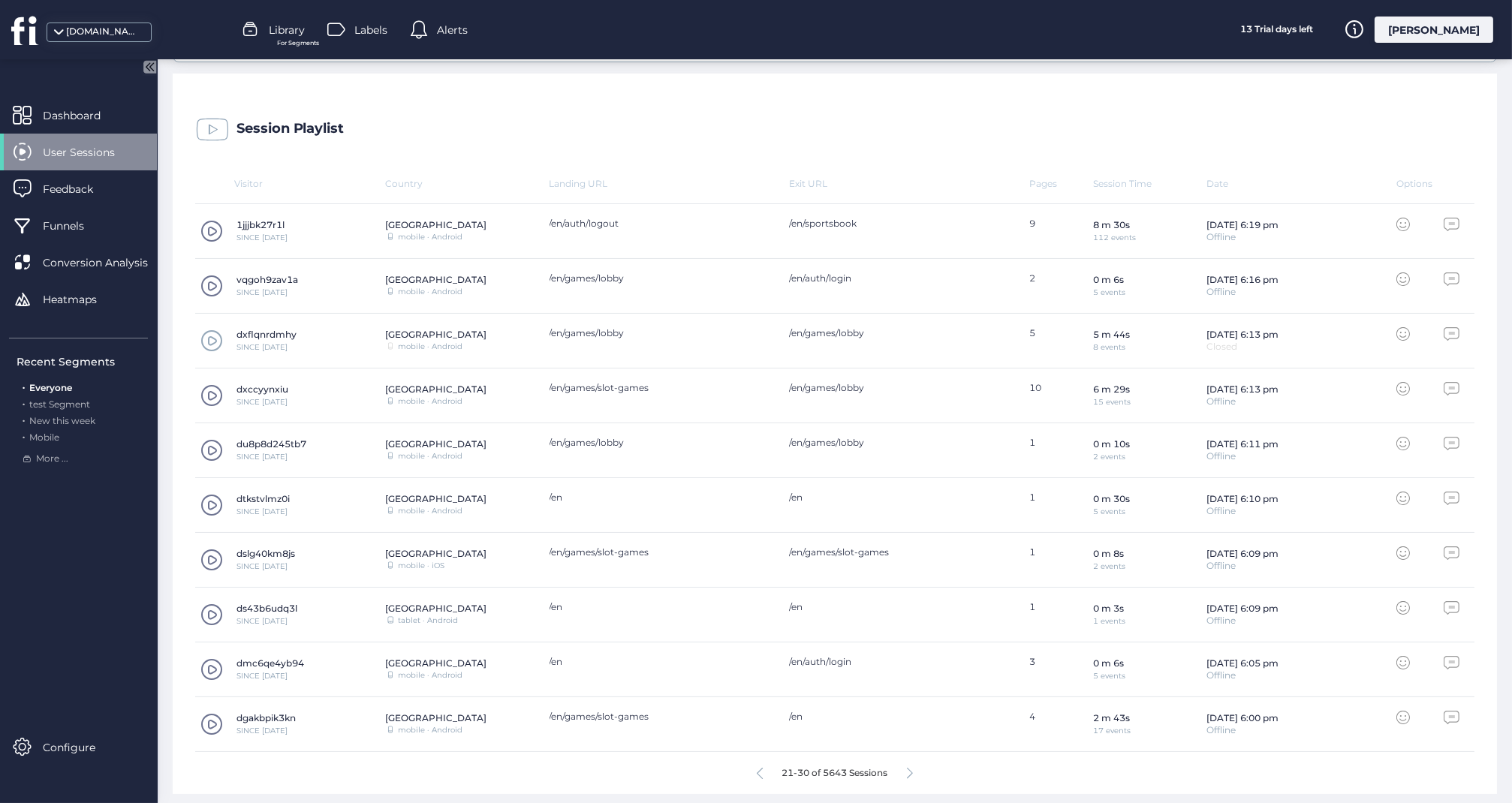
click at [208, 391] on span at bounding box center [212, 395] width 22 height 22
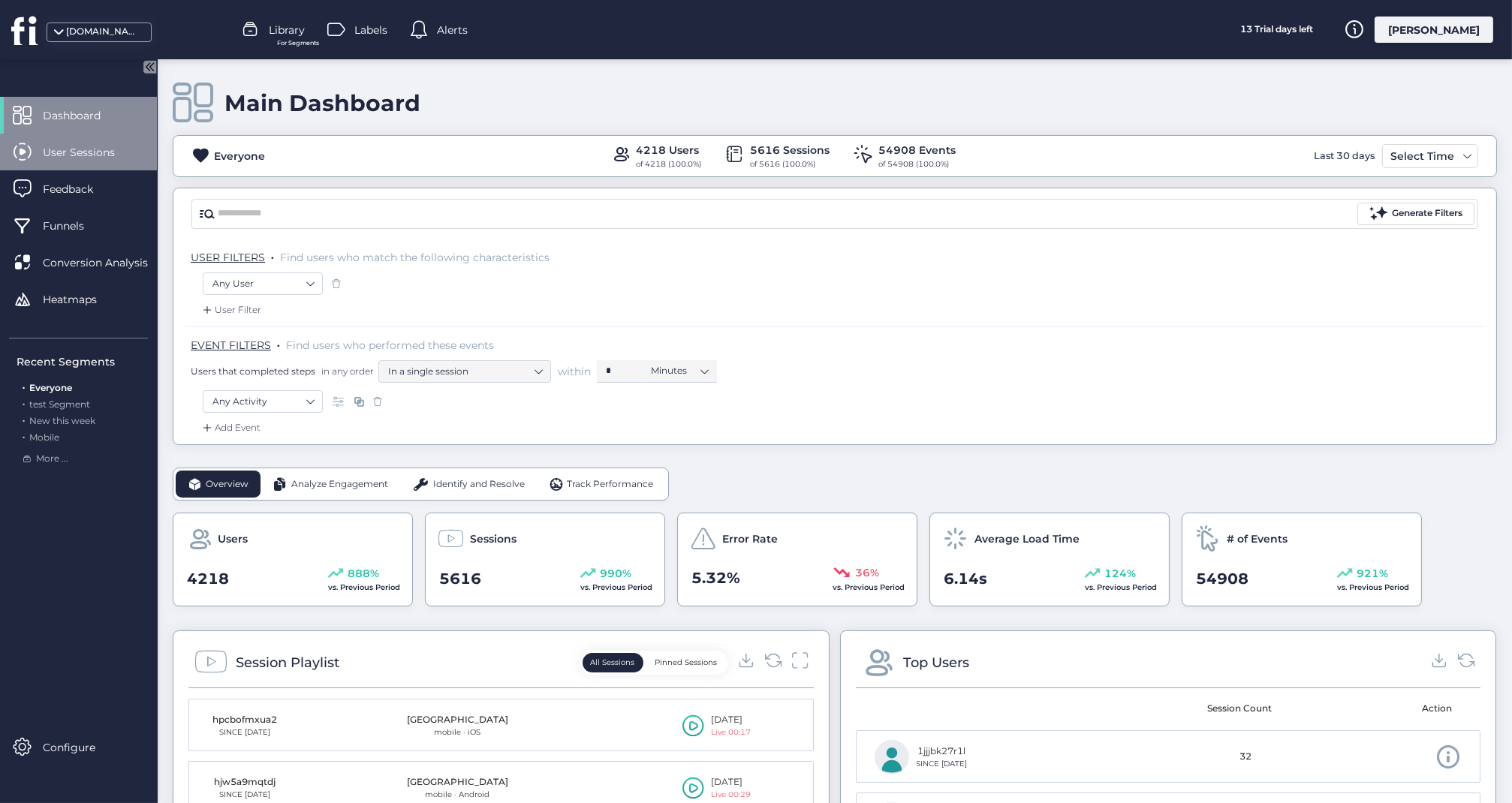
click at [77, 152] on span "User Sessions" at bounding box center [90, 151] width 95 height 16
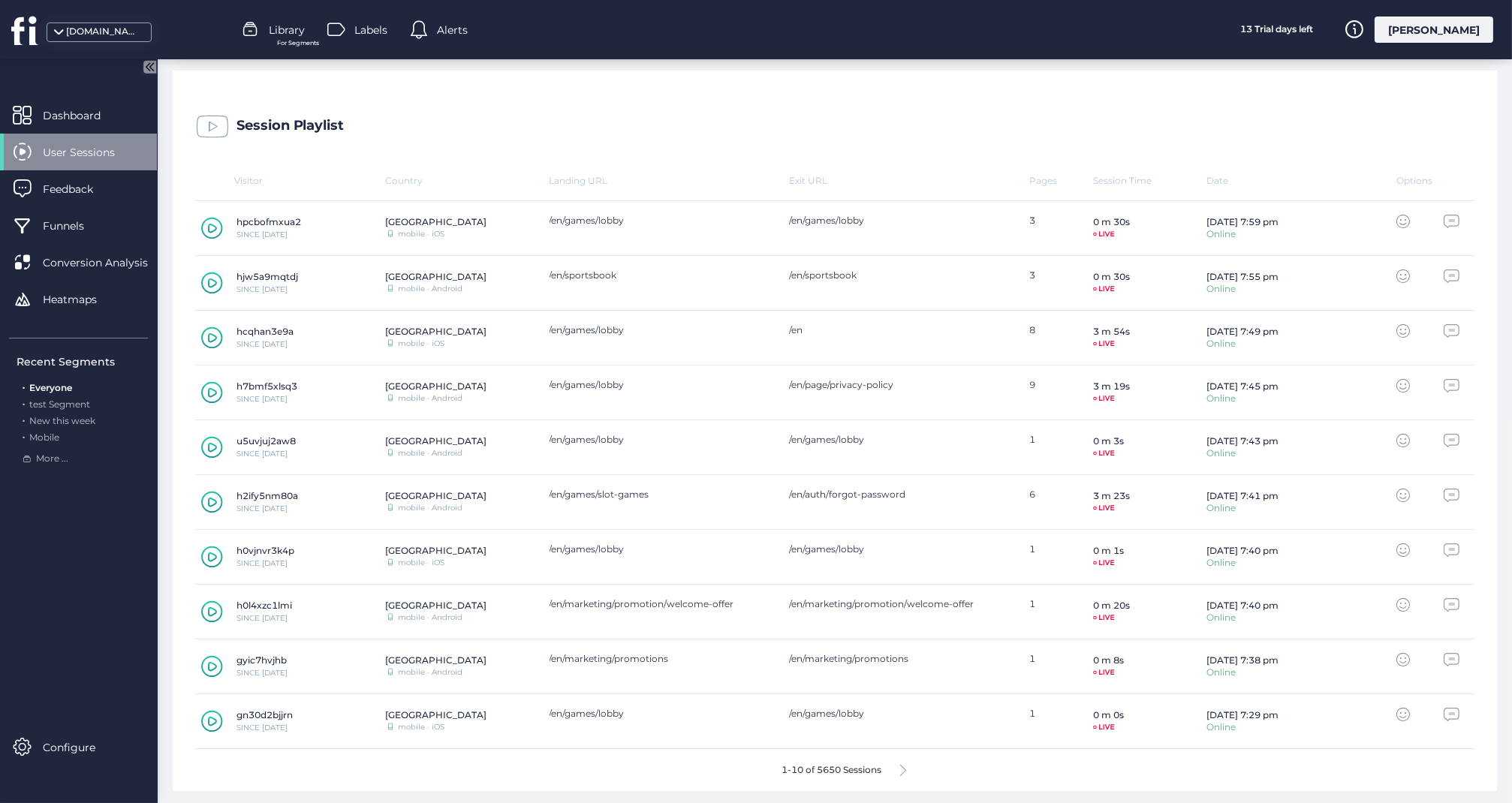
click at [212, 333] on icon at bounding box center [212, 337] width 9 height 9
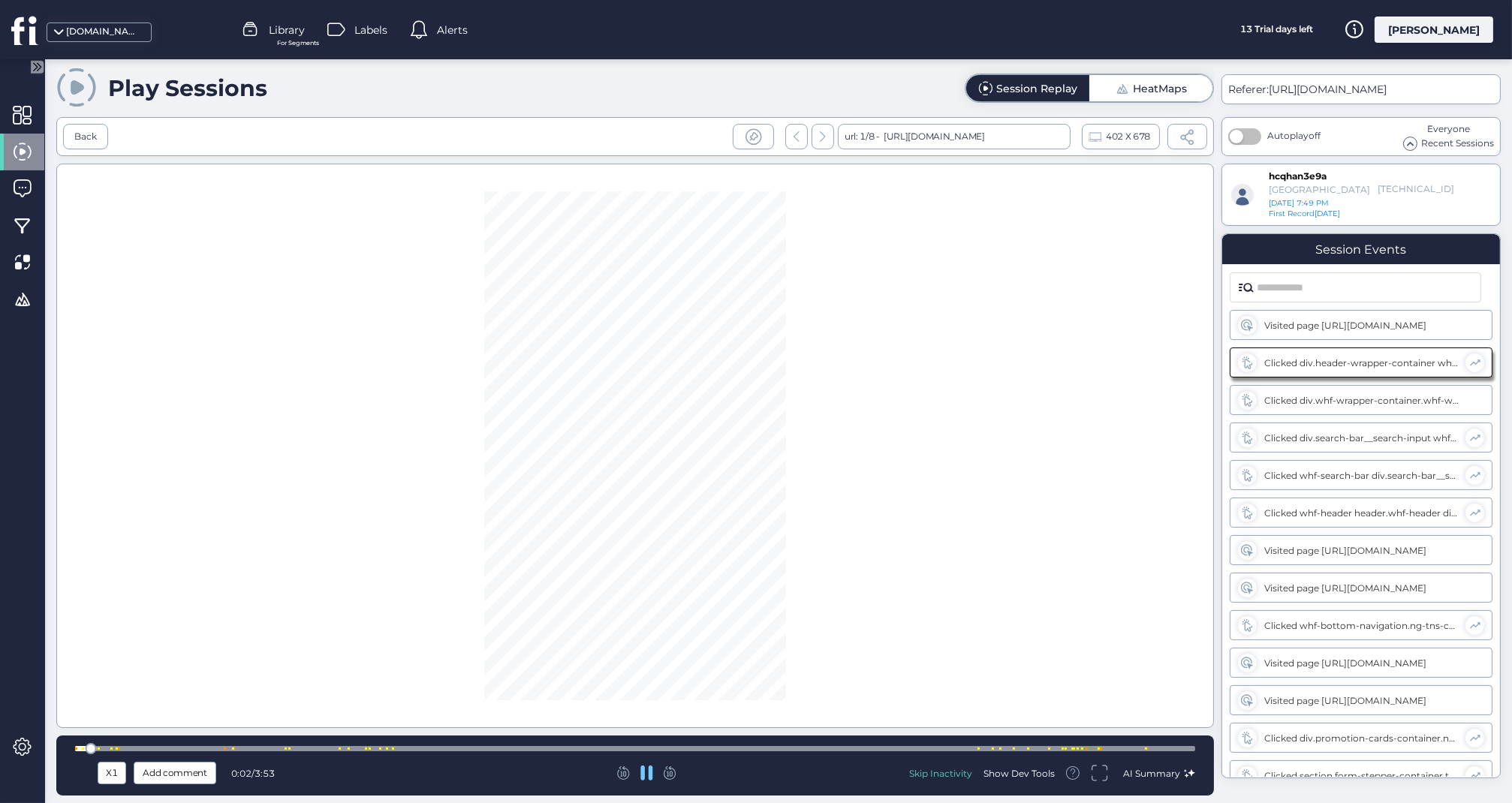
click at [264, 751] on div at bounding box center [635, 749] width 1120 height 5
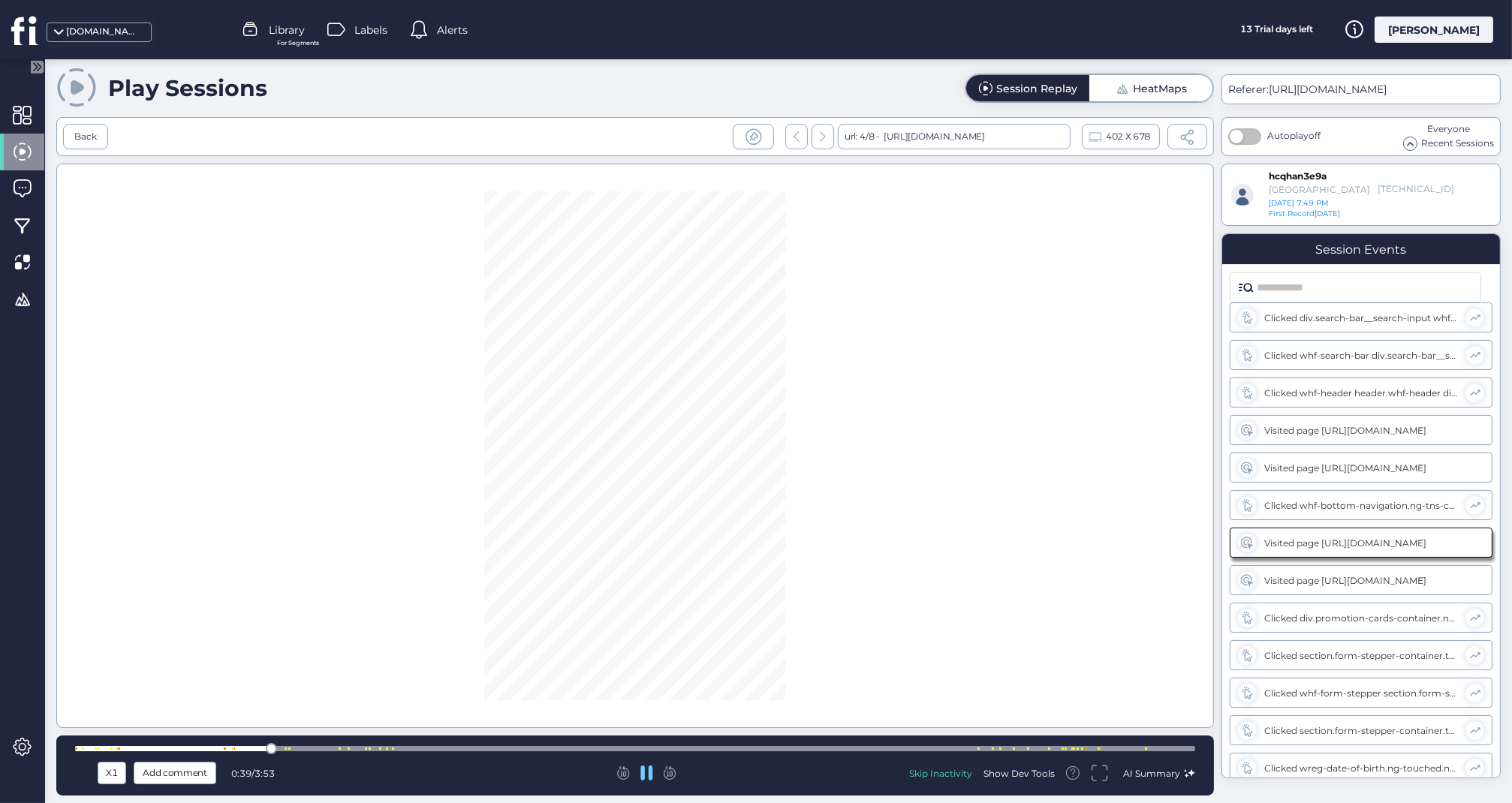
scroll to position [121, 0]
click at [321, 744] on div at bounding box center [635, 748] width 1120 height 11
click at [938, 749] on div at bounding box center [635, 749] width 1120 height 5
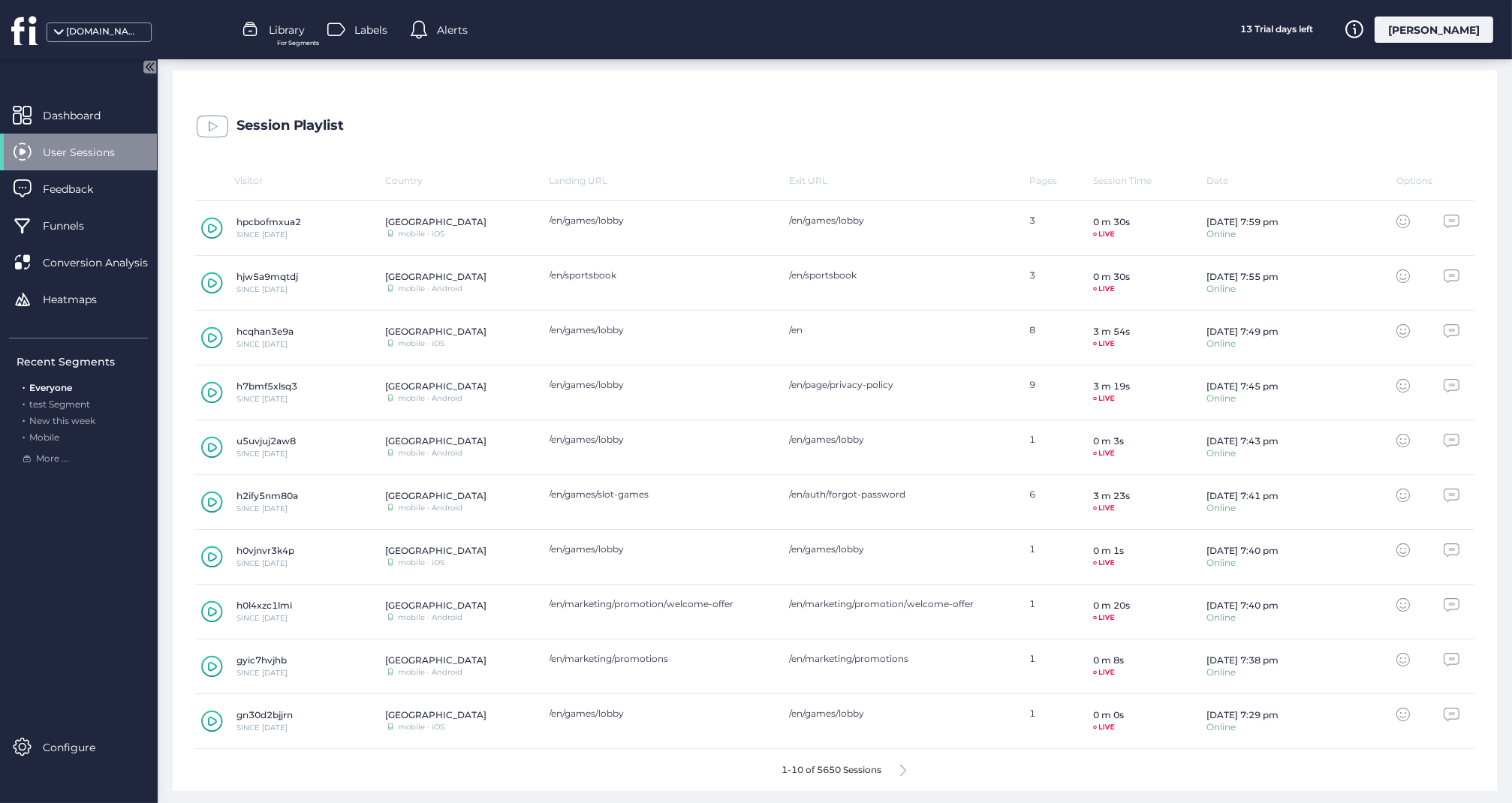
click at [910, 767] on div "1-10 of 5650 Sessions" at bounding box center [835, 769] width 1280 height 42
click at [906, 768] on icon at bounding box center [902, 769] width 6 height 11
click at [902, 769] on icon at bounding box center [902, 769] width 6 height 11
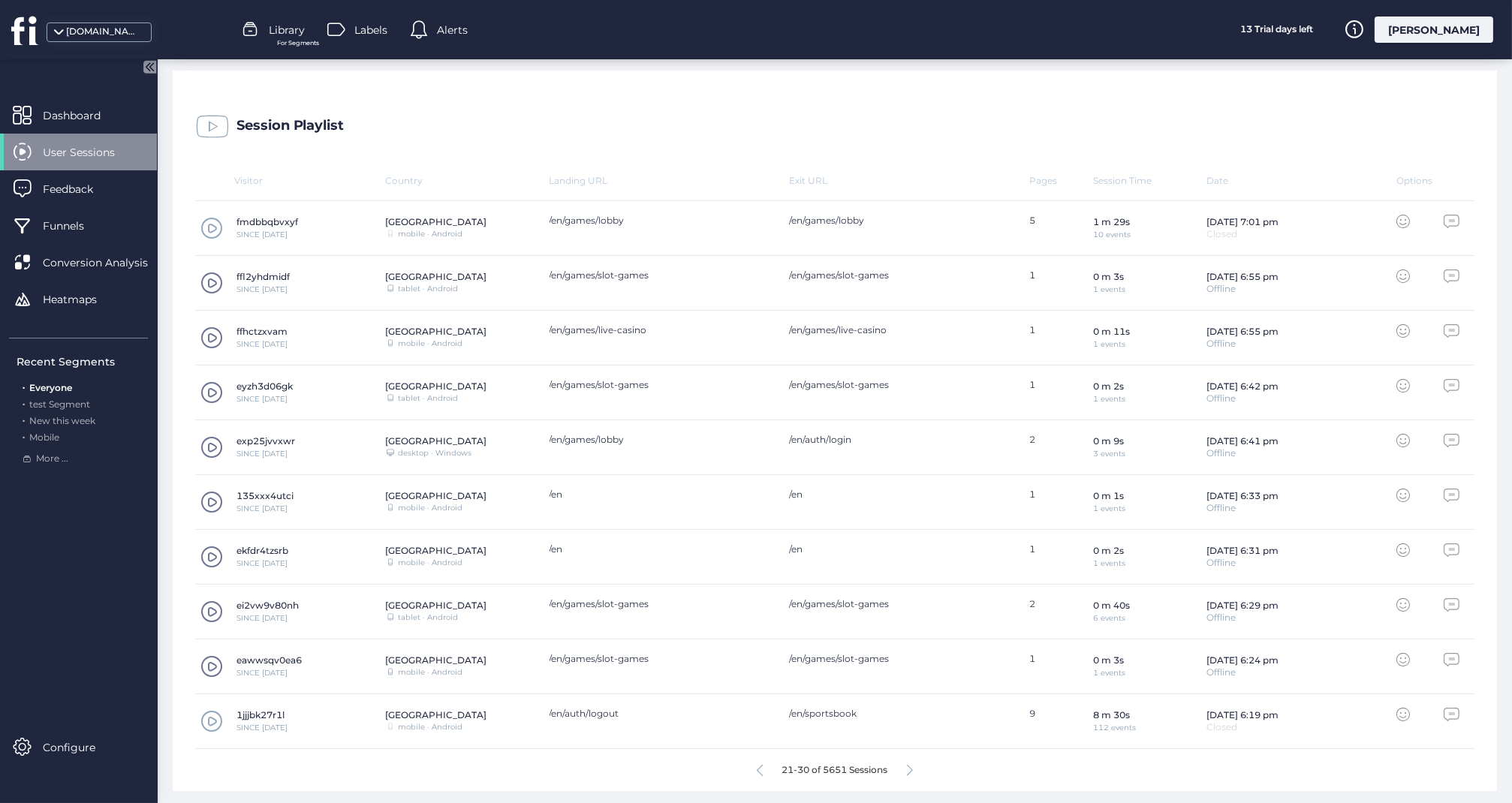
click at [909, 768] on icon at bounding box center [909, 769] width 6 height 11
click at [208, 666] on span at bounding box center [212, 666] width 22 height 22
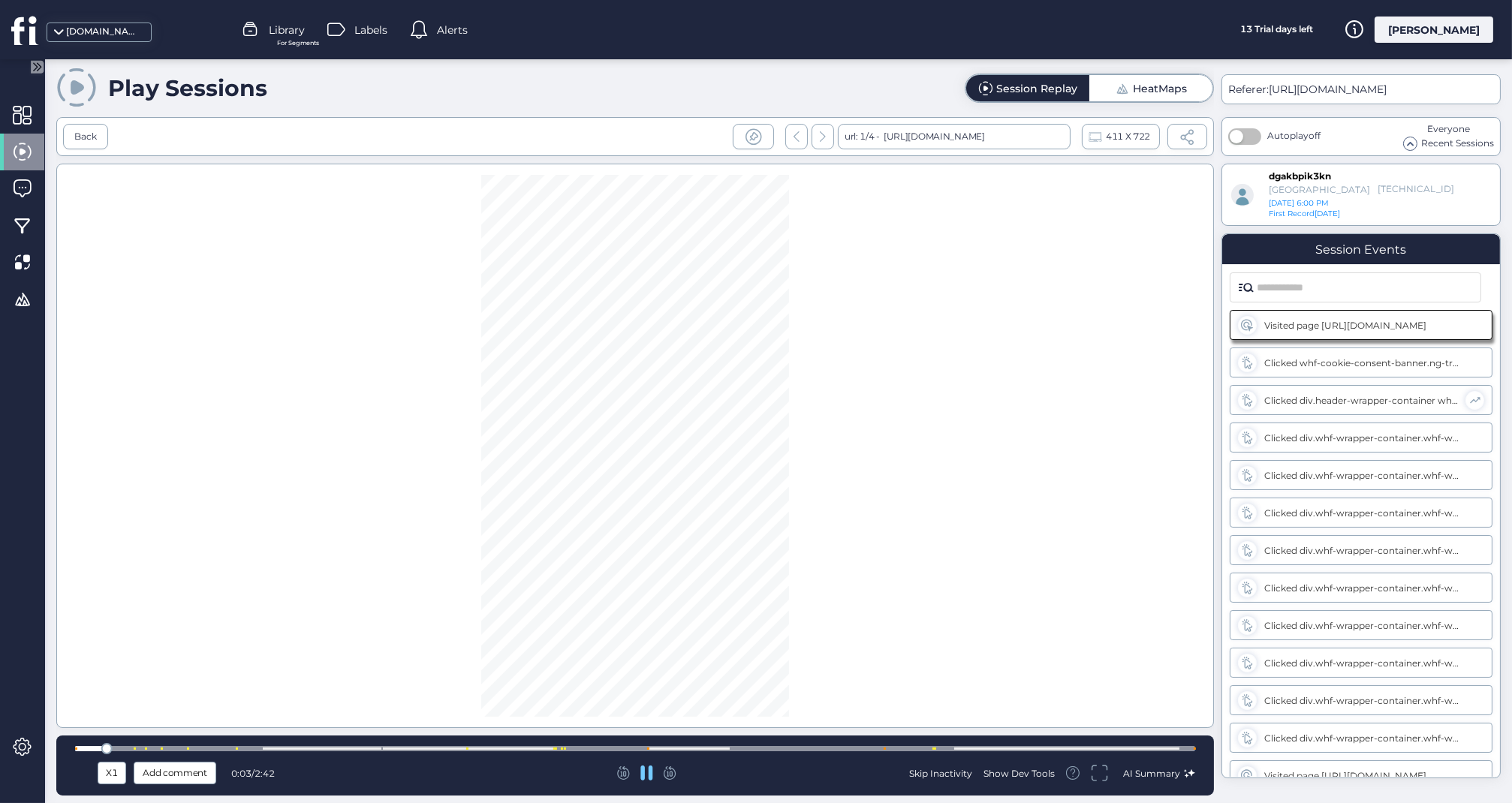
click at [530, 747] on div at bounding box center [635, 749] width 1120 height 5
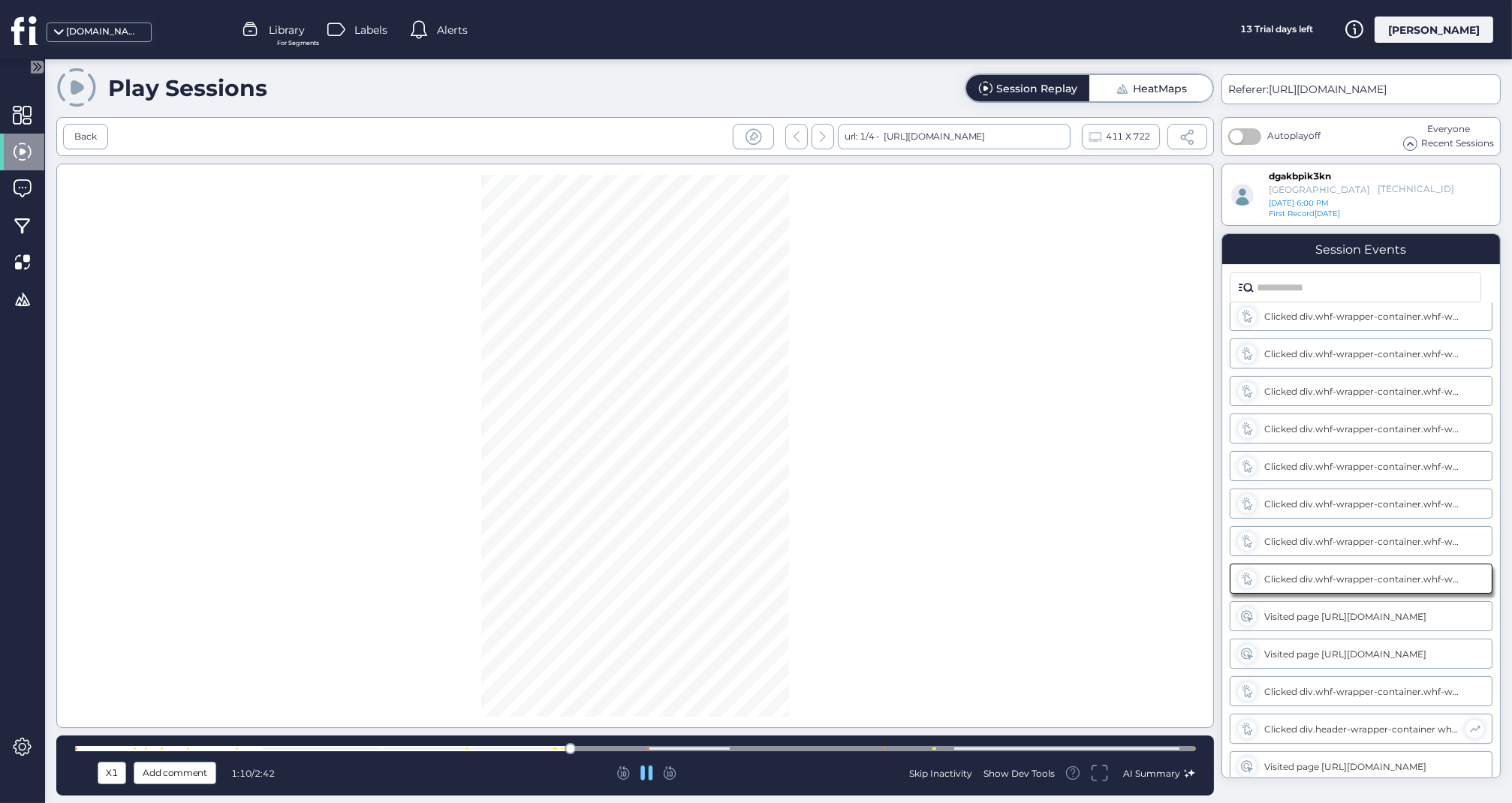
scroll to position [163, 0]
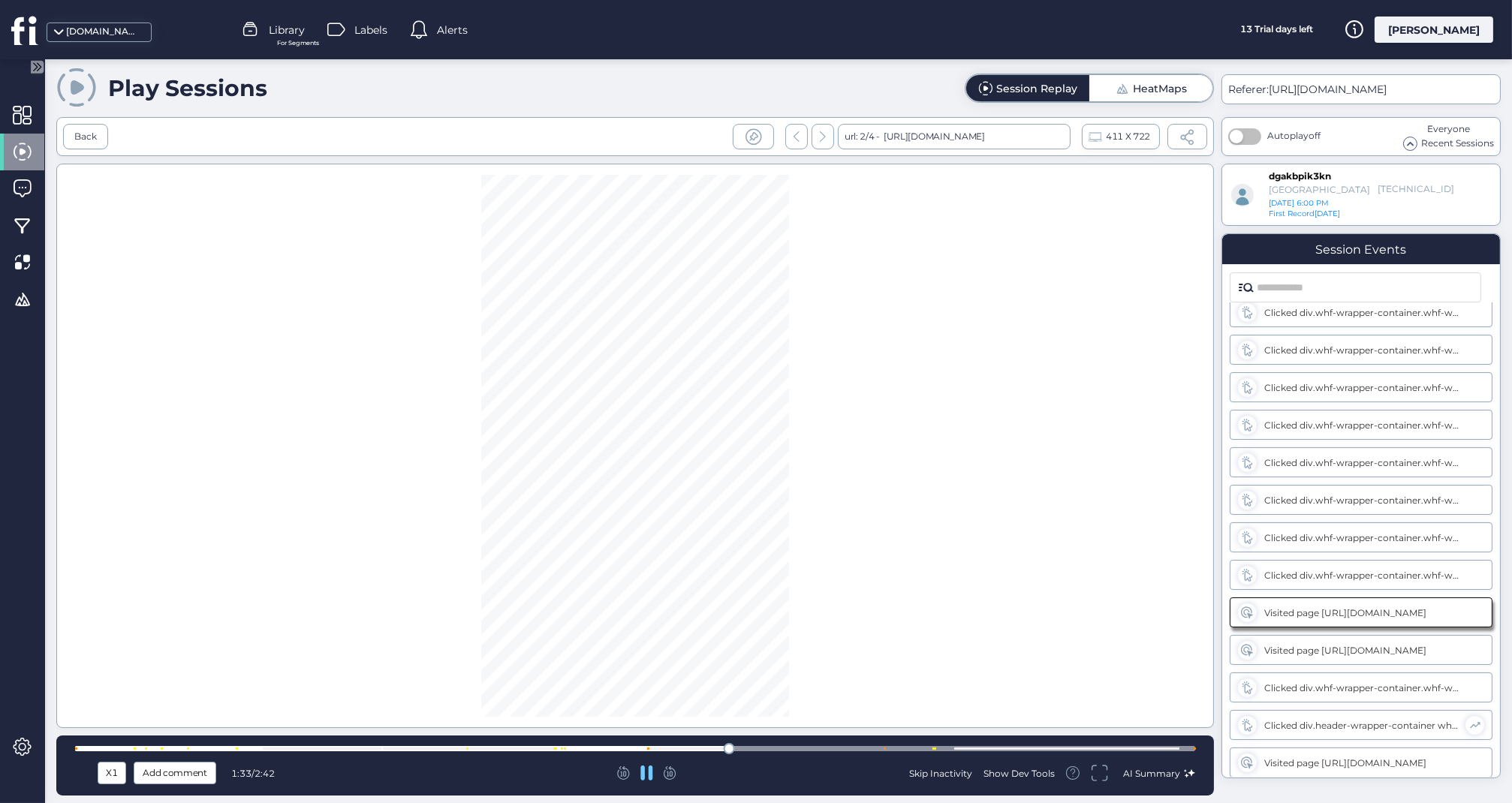
click at [867, 759] on div "X1 Add comment 1:33 / 2:42 Skip Inactivity Show Dev Tools AI Summary" at bounding box center [635, 765] width 1157 height 60
click at [867, 757] on div "X1 Add comment 1:34 / 2:42 Skip Inactivity Show Dev Tools AI Summary" at bounding box center [635, 765] width 1157 height 60
click at [867, 747] on div at bounding box center [635, 749] width 1120 height 5
click at [910, 750] on div at bounding box center [635, 749] width 1120 height 5
click at [999, 746] on div at bounding box center [635, 749] width 1120 height 5
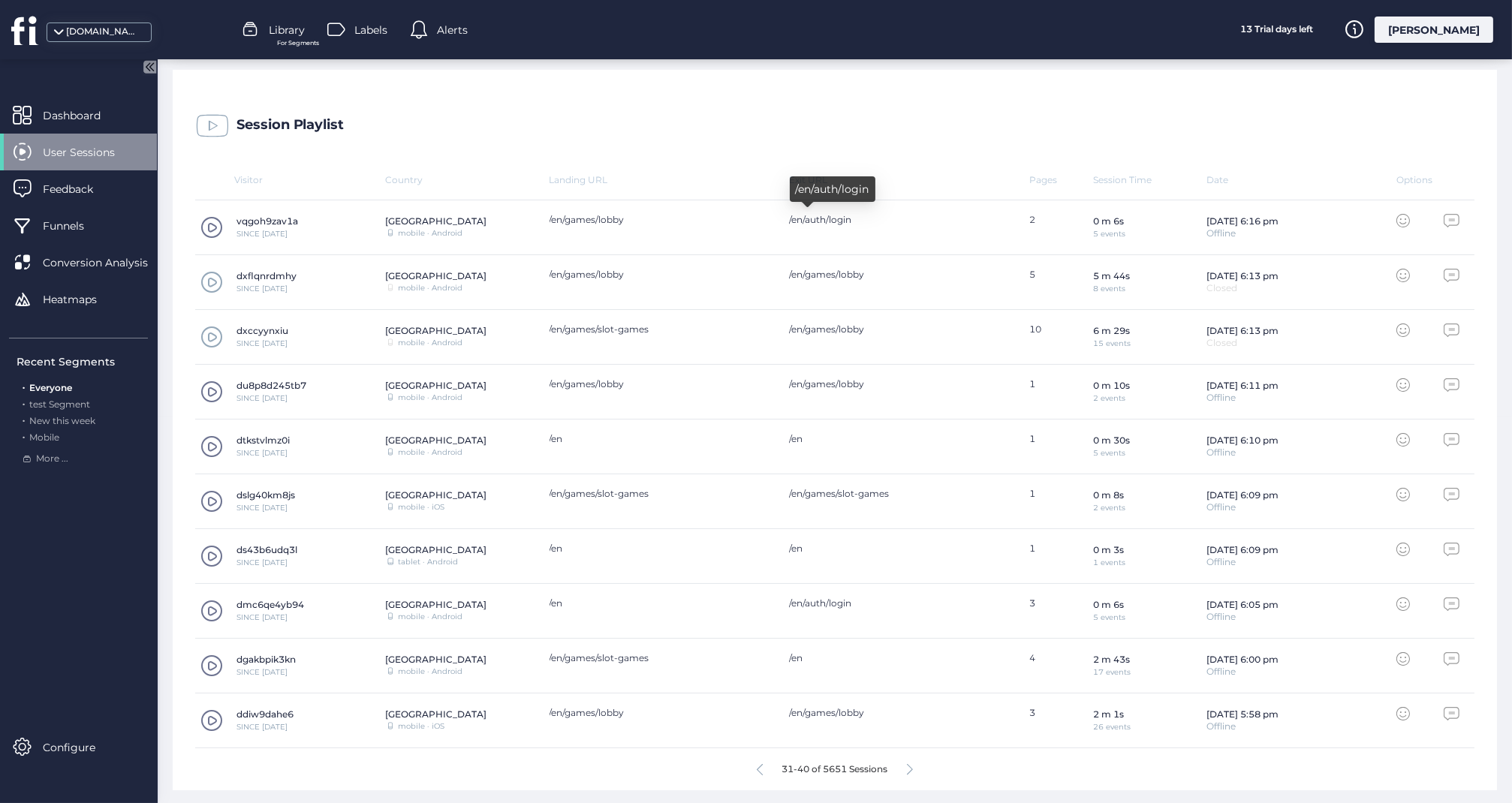
scroll to position [386, 0]
click at [204, 658] on span at bounding box center [212, 666] width 22 height 22
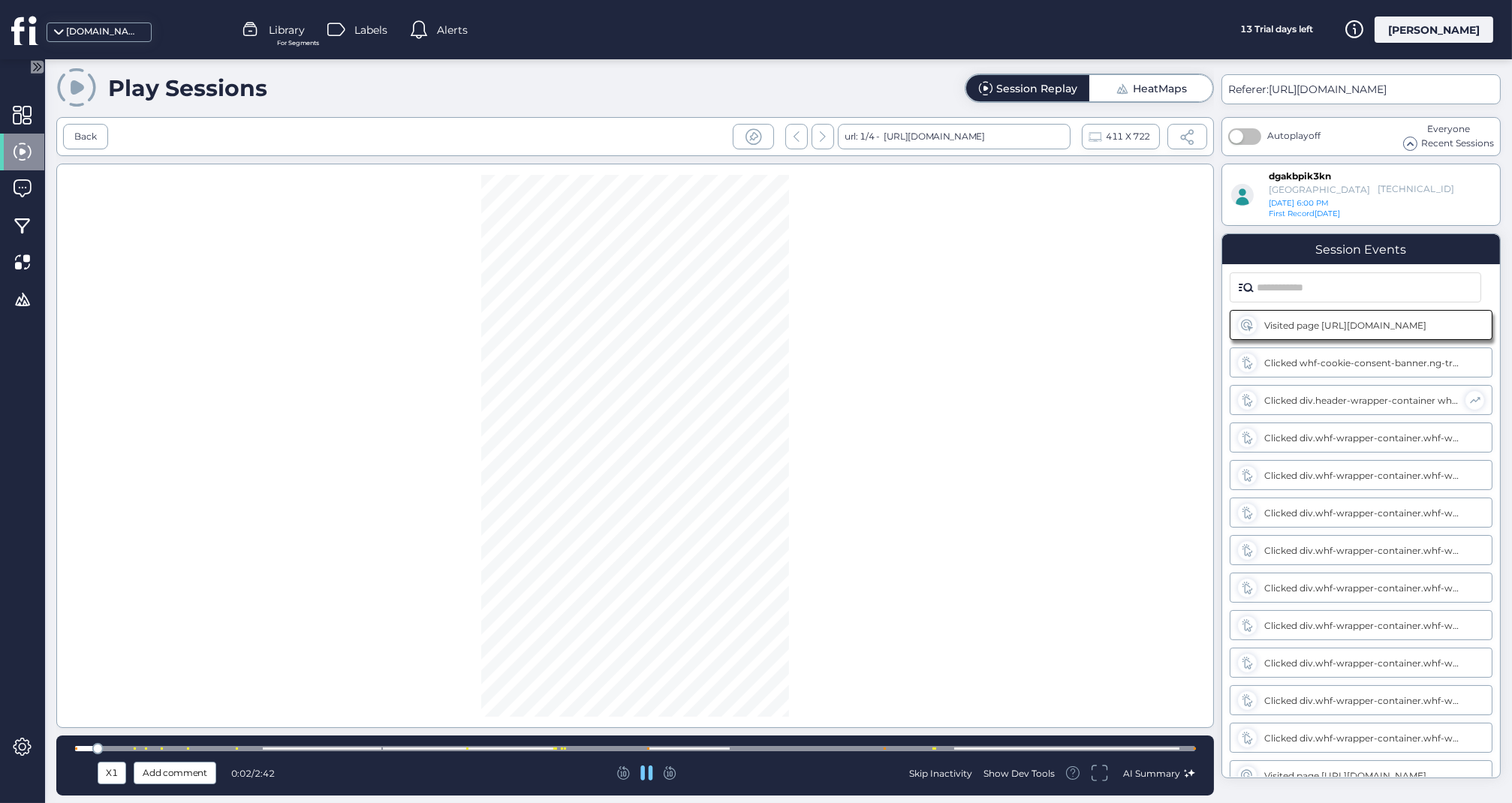
click at [506, 743] on div at bounding box center [635, 748] width 1120 height 11
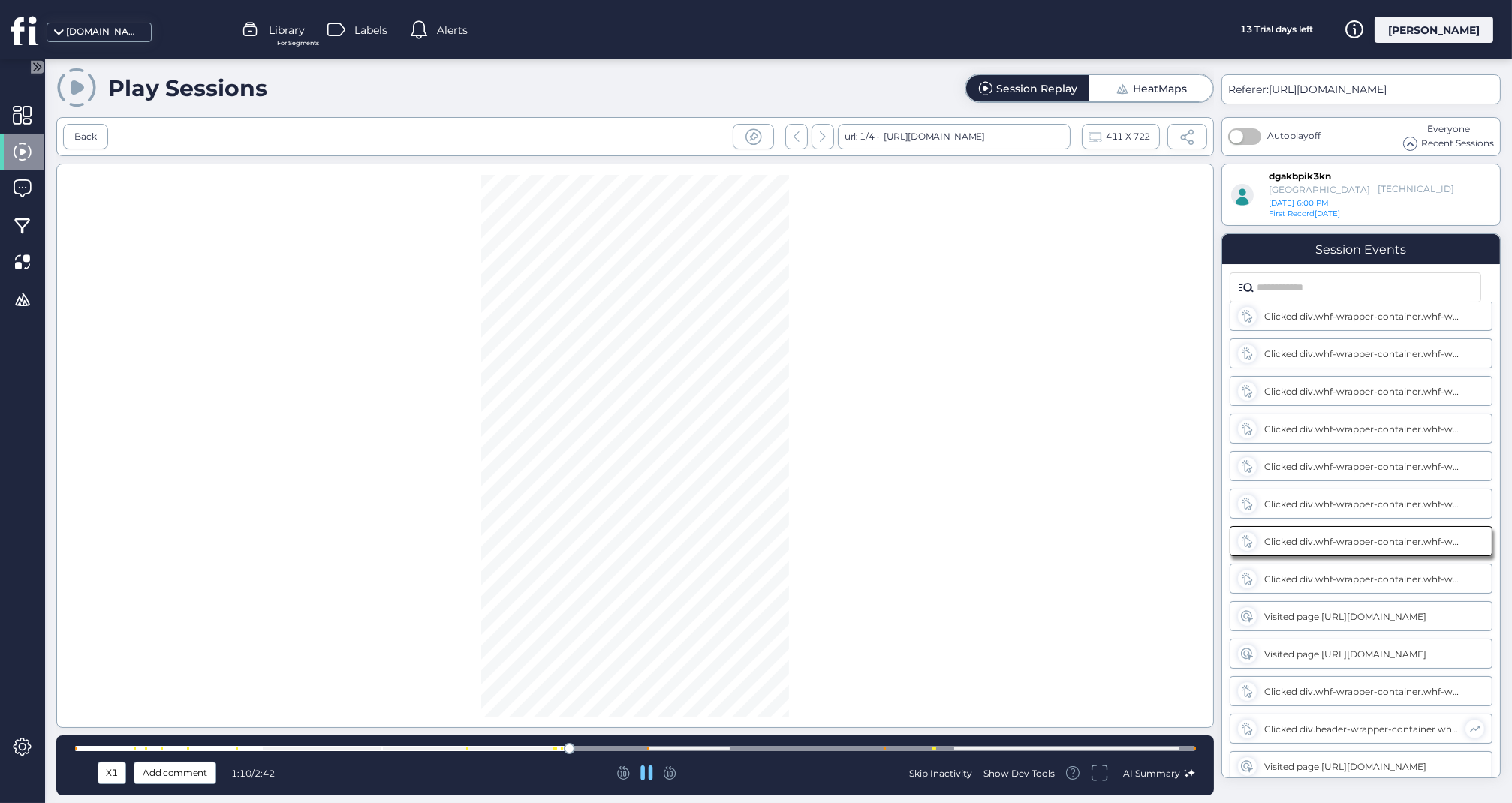
scroll to position [163, 0]
click at [913, 746] on div at bounding box center [635, 749] width 1120 height 5
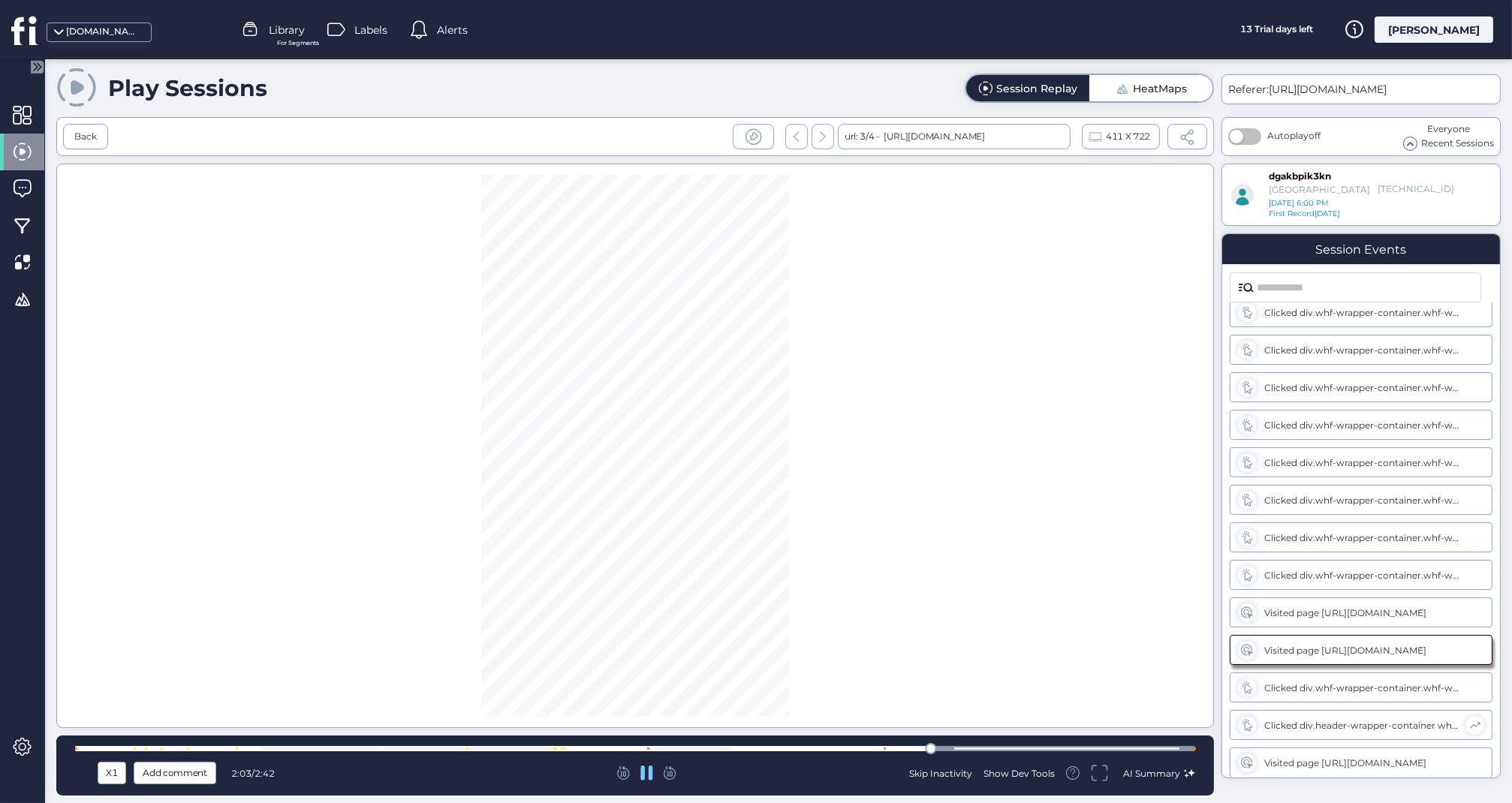
click at [1008, 748] on div at bounding box center [635, 749] width 1120 height 5
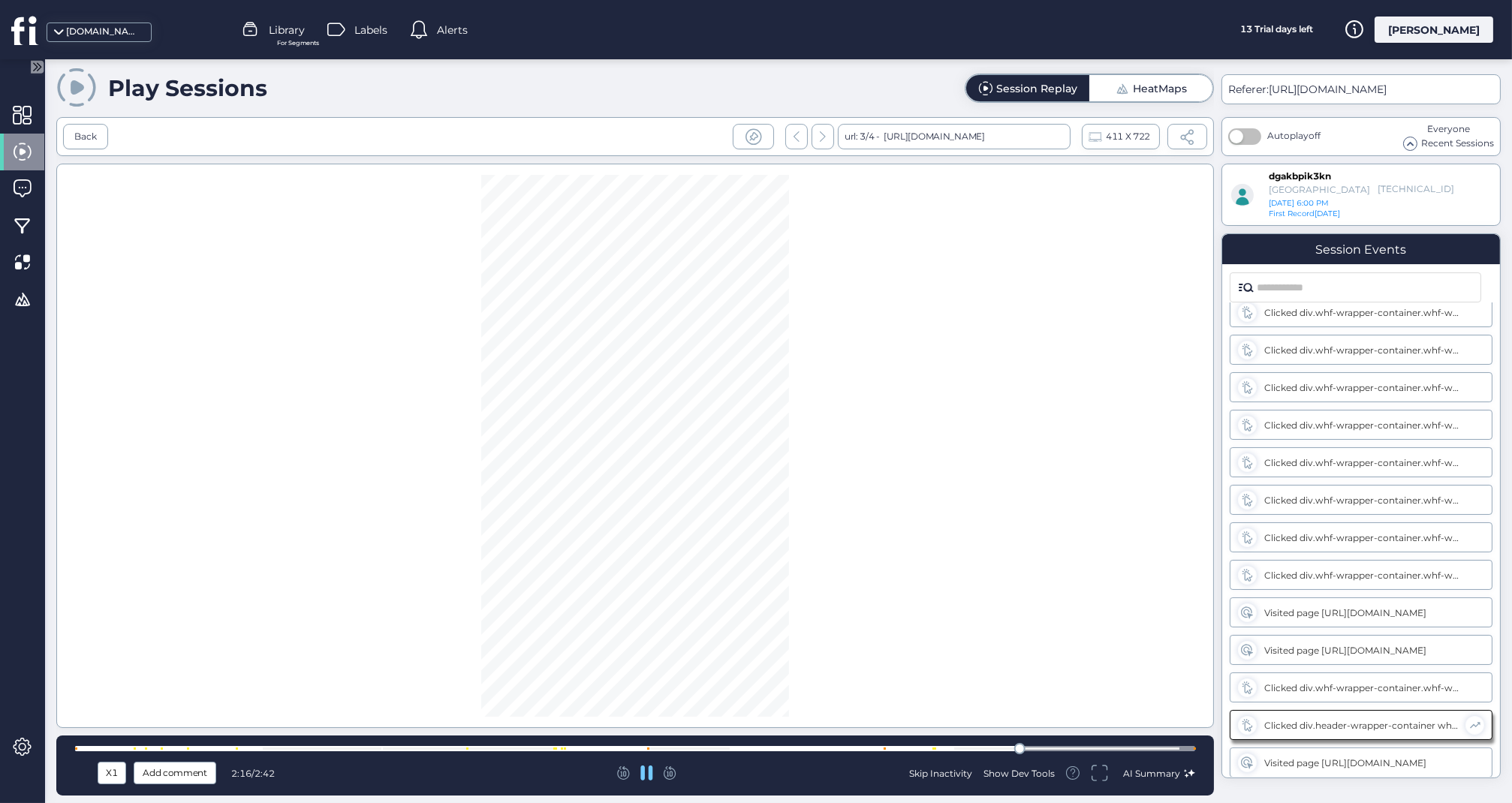
click at [1081, 751] on div at bounding box center [635, 749] width 1120 height 5
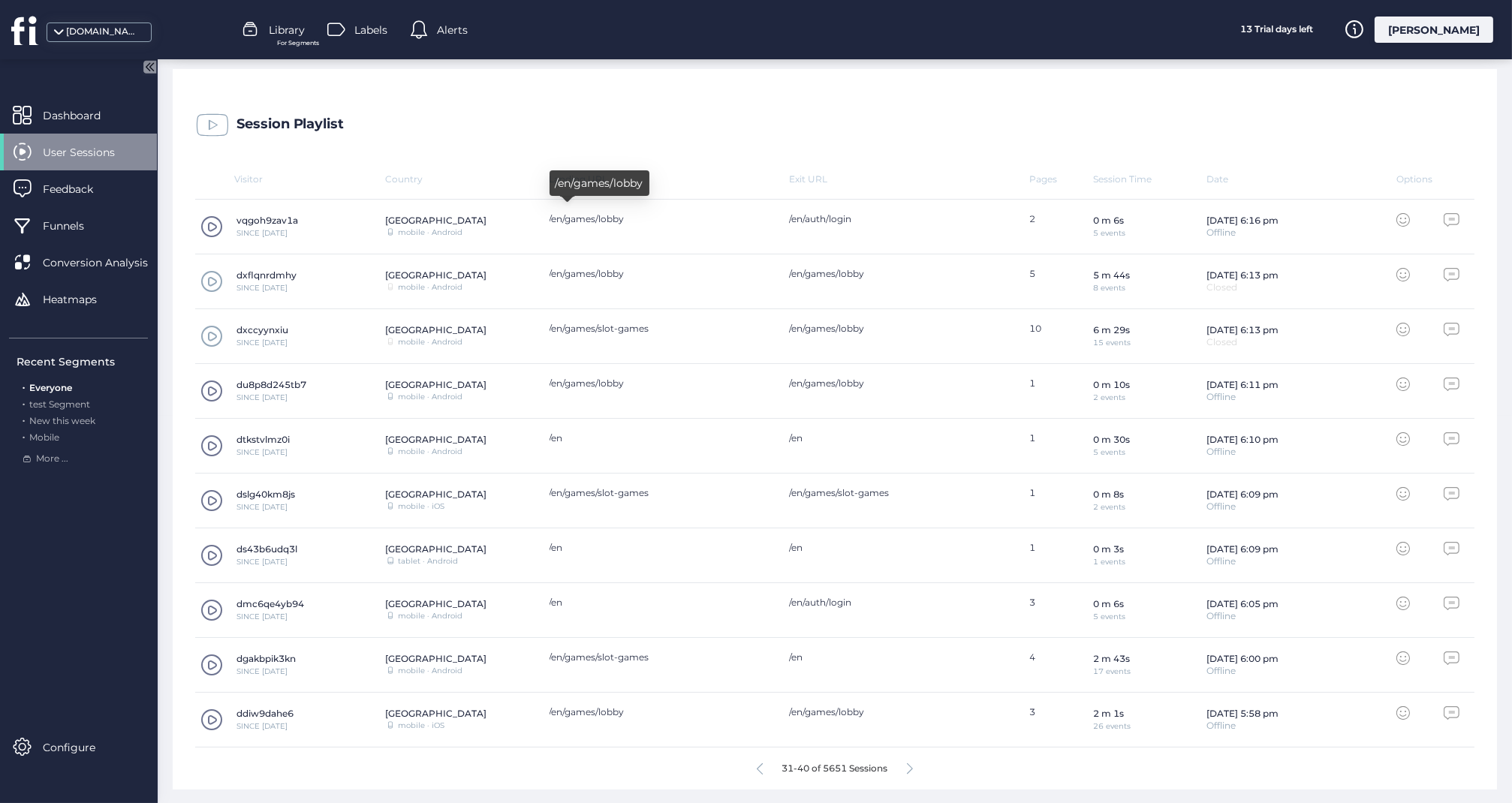
scroll to position [386, 0]
